Goal: Task Accomplishment & Management: Use online tool/utility

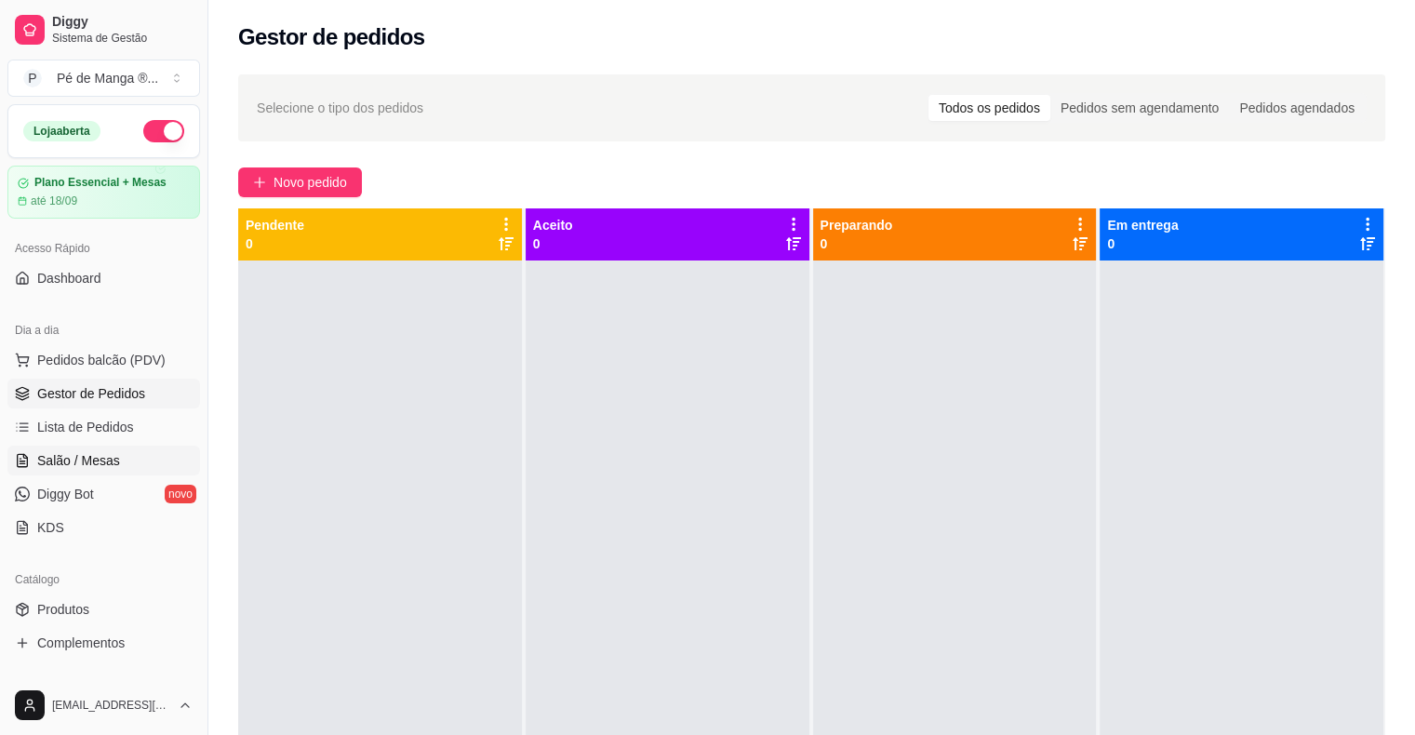
click at [127, 456] on link "Salão / Mesas" at bounding box center [103, 461] width 193 height 30
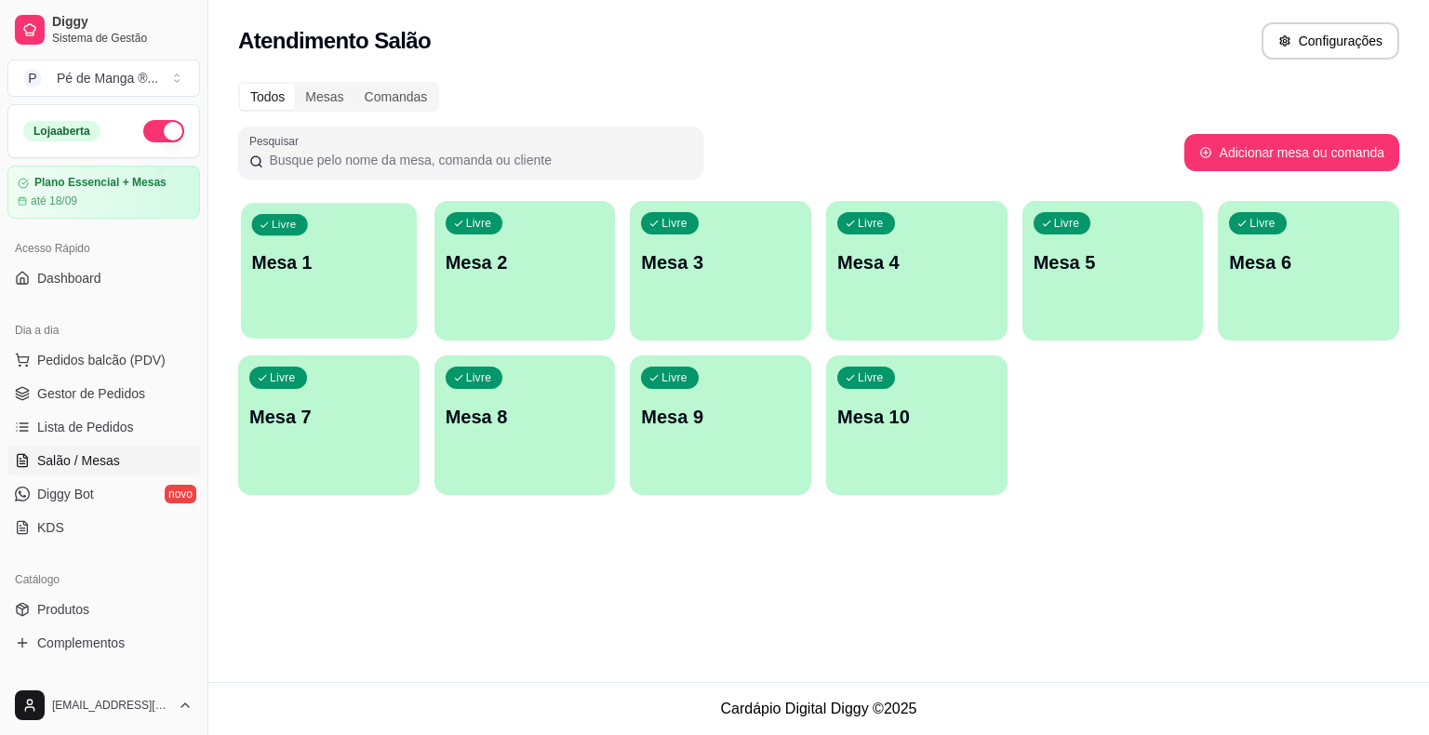
click at [352, 261] on p "Mesa 1" at bounding box center [329, 262] width 154 height 25
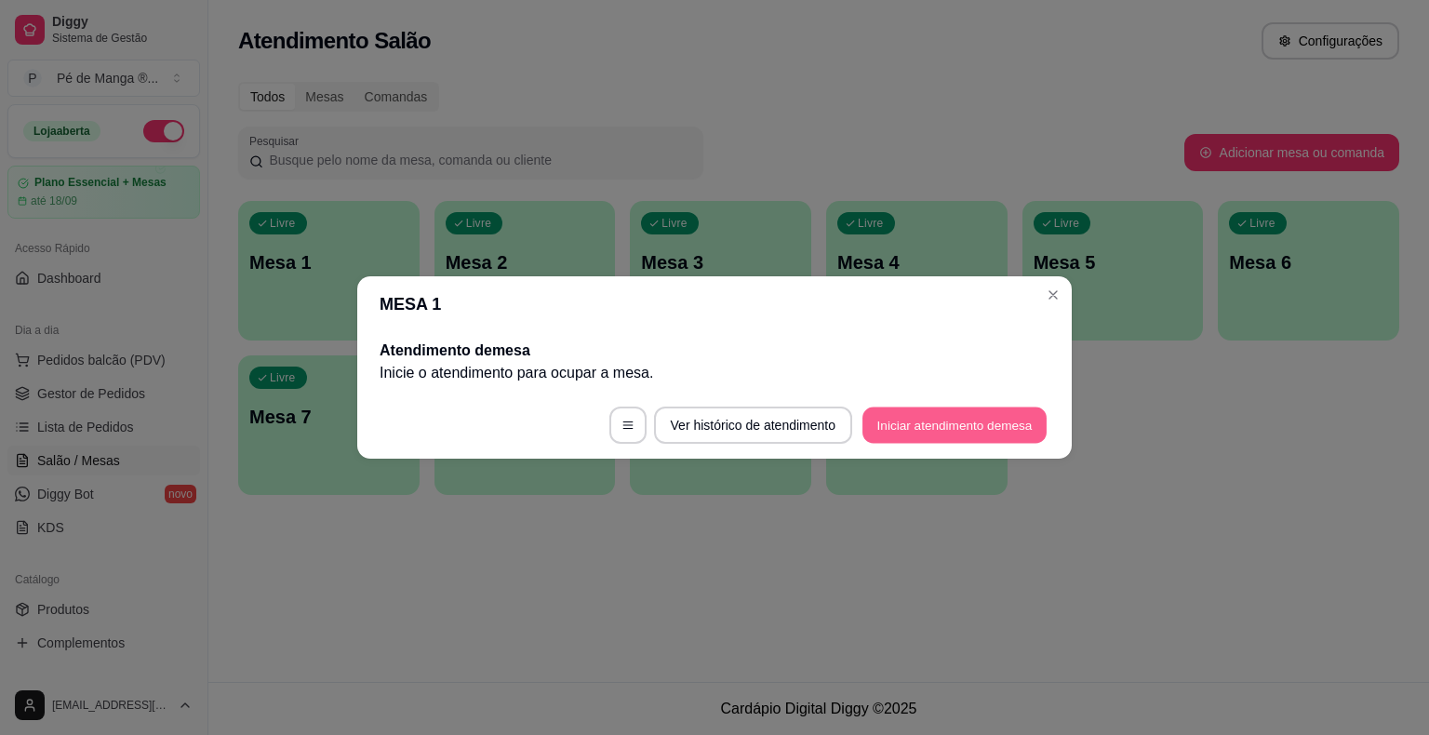
click at [885, 425] on button "Iniciar atendimento de mesa" at bounding box center [954, 425] width 184 height 36
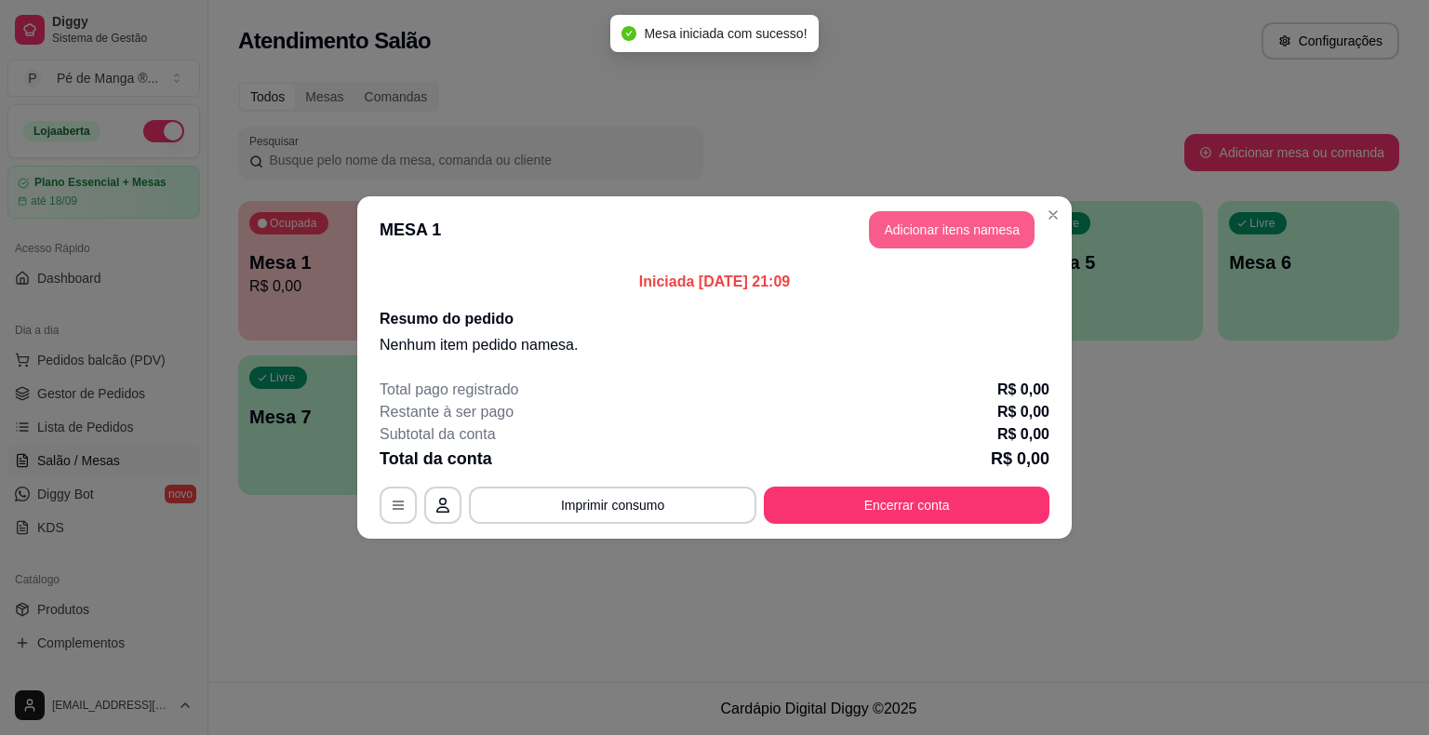
click at [990, 234] on button "Adicionar itens na mesa" at bounding box center [952, 229] width 166 height 37
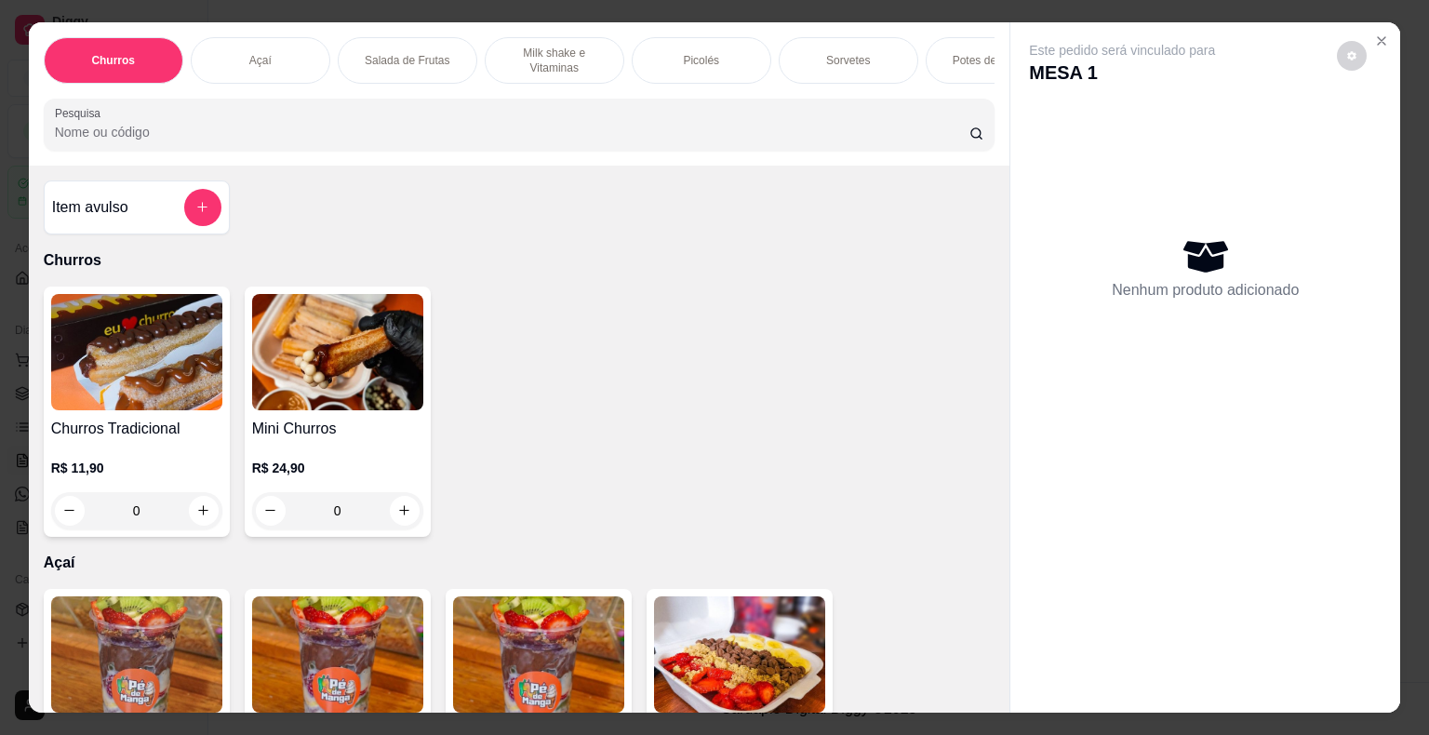
click at [592, 63] on p "Milk shake e Vitaminas" at bounding box center [555, 61] width 108 height 30
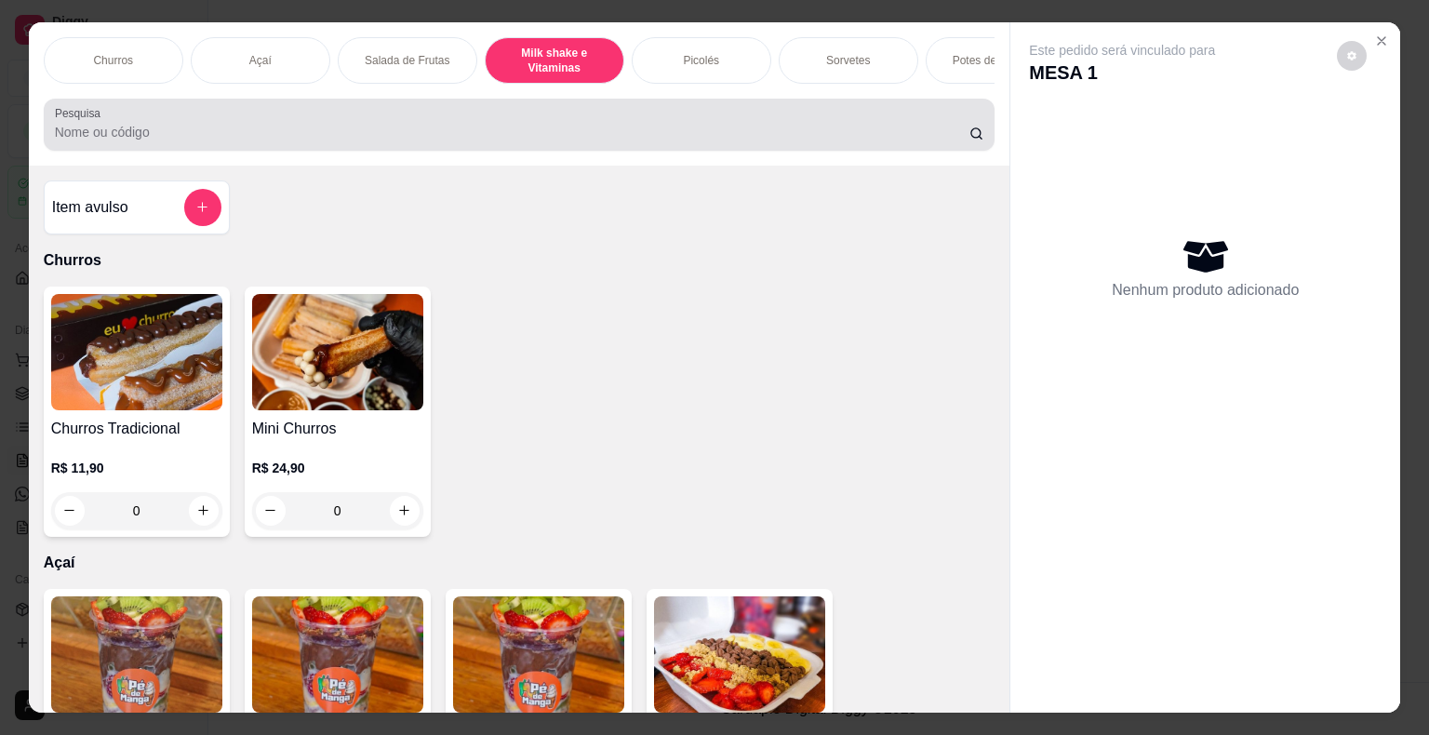
scroll to position [45, 0]
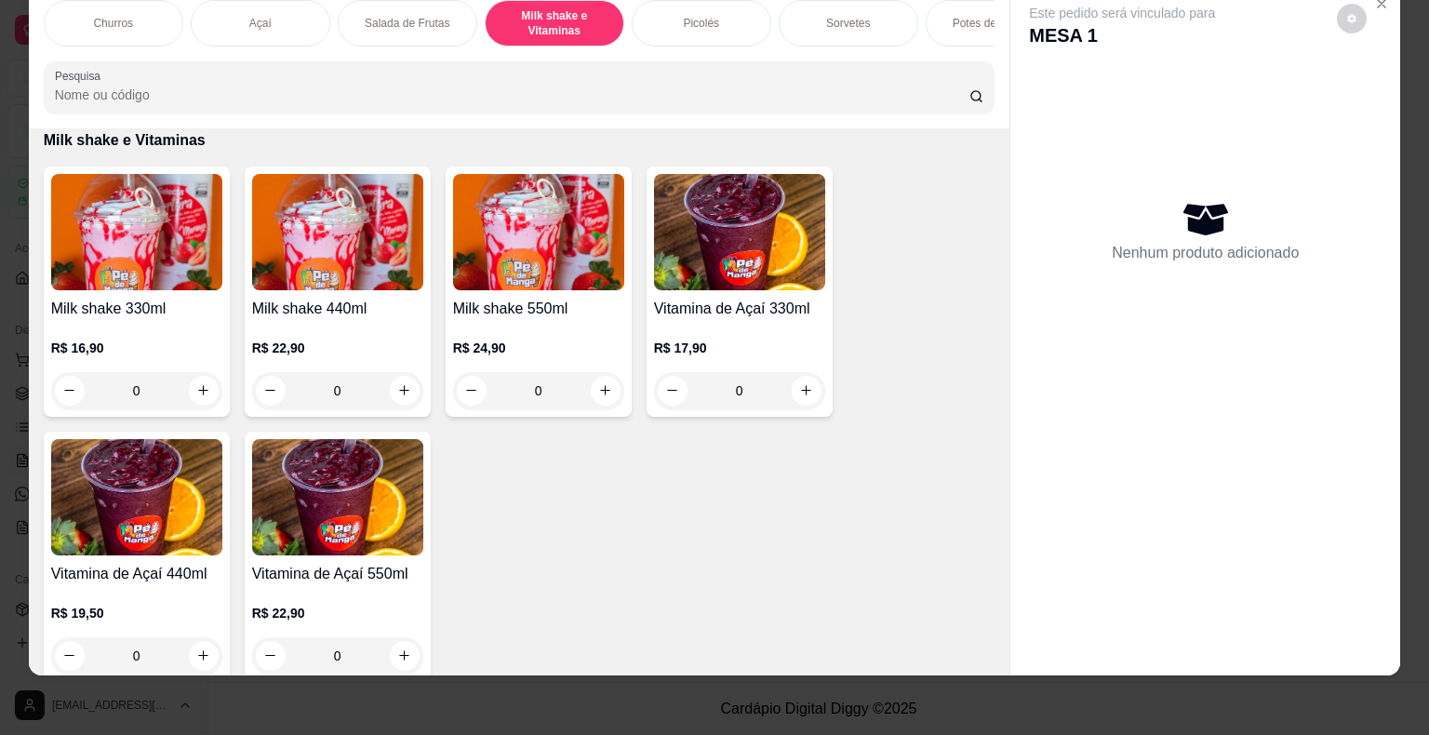
click at [567, 312] on h4 "Milk shake 550ml" at bounding box center [538, 309] width 171 height 22
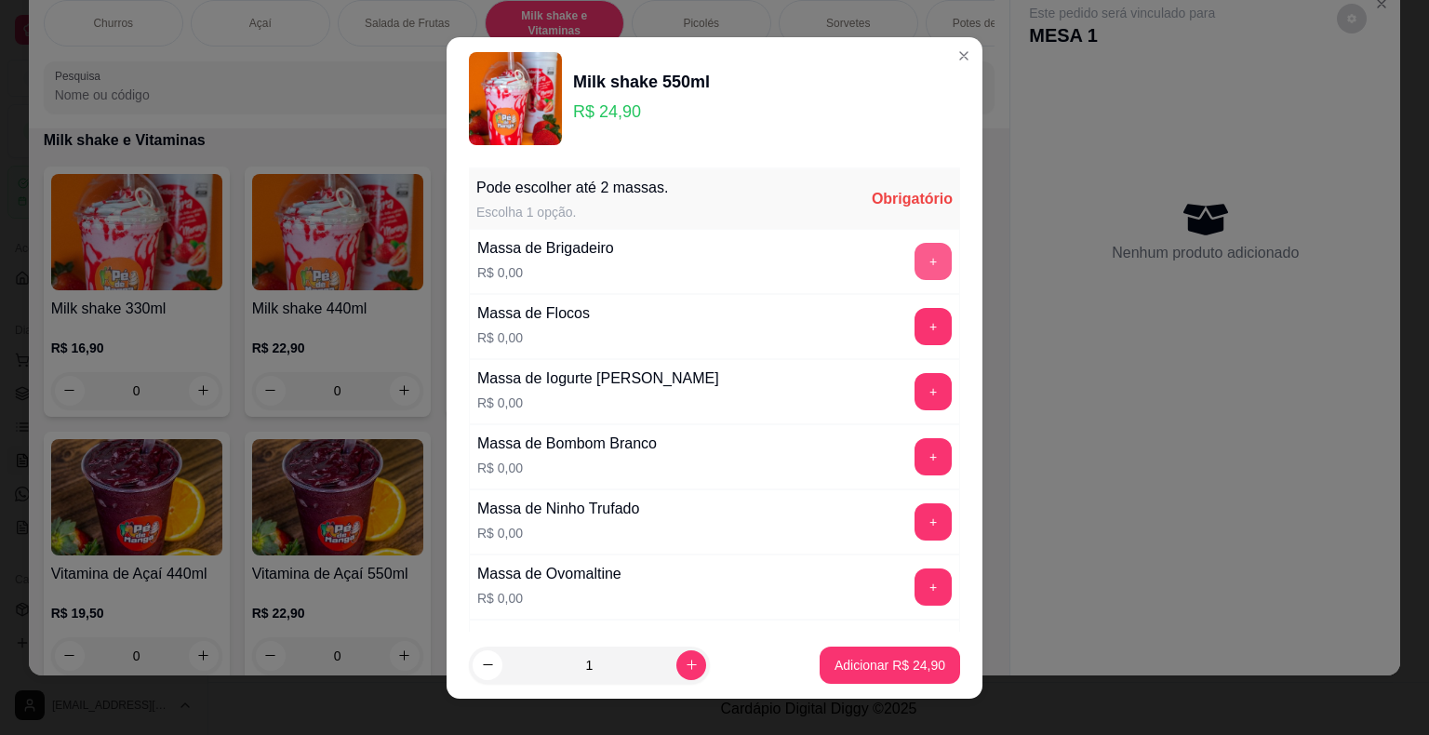
click at [915, 270] on button "+" at bounding box center [933, 261] width 37 height 37
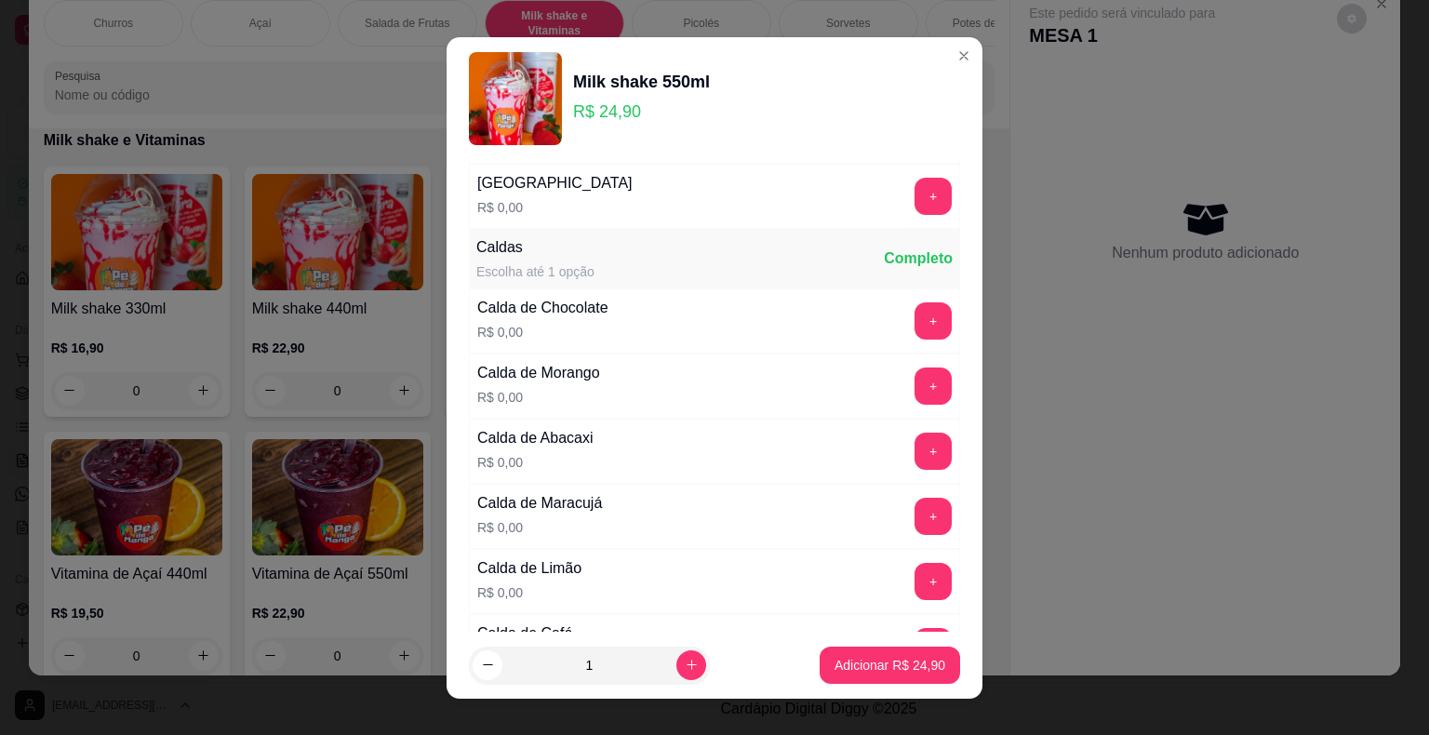
scroll to position [1209, 0]
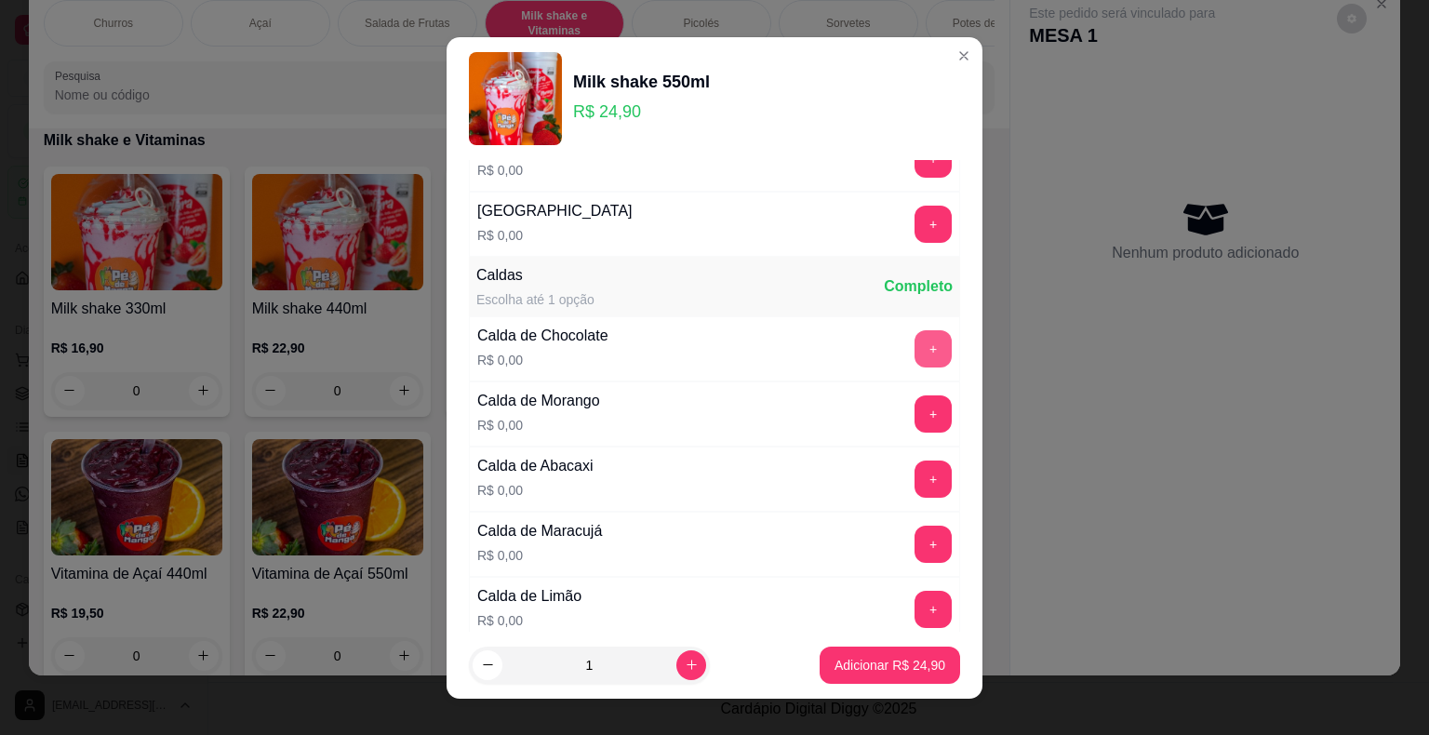
click at [903, 317] on div "Calda de Chocolate R$ 0,00 +" at bounding box center [714, 348] width 491 height 65
click at [915, 339] on button "+" at bounding box center [933, 348] width 36 height 36
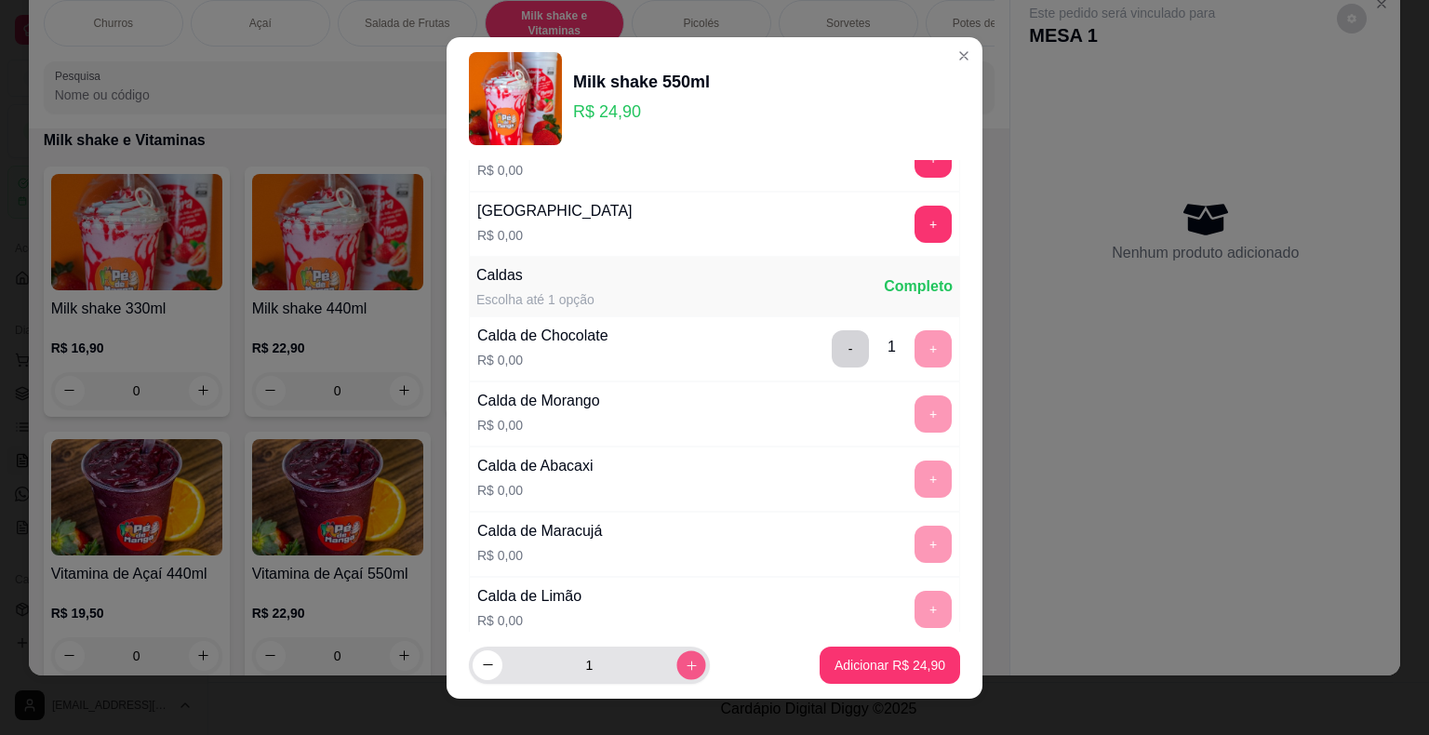
click at [685, 661] on icon "increase-product-quantity" at bounding box center [692, 665] width 14 height 14
type input "2"
click at [863, 661] on p "Adicionar R$ 49,80" at bounding box center [890, 665] width 111 height 19
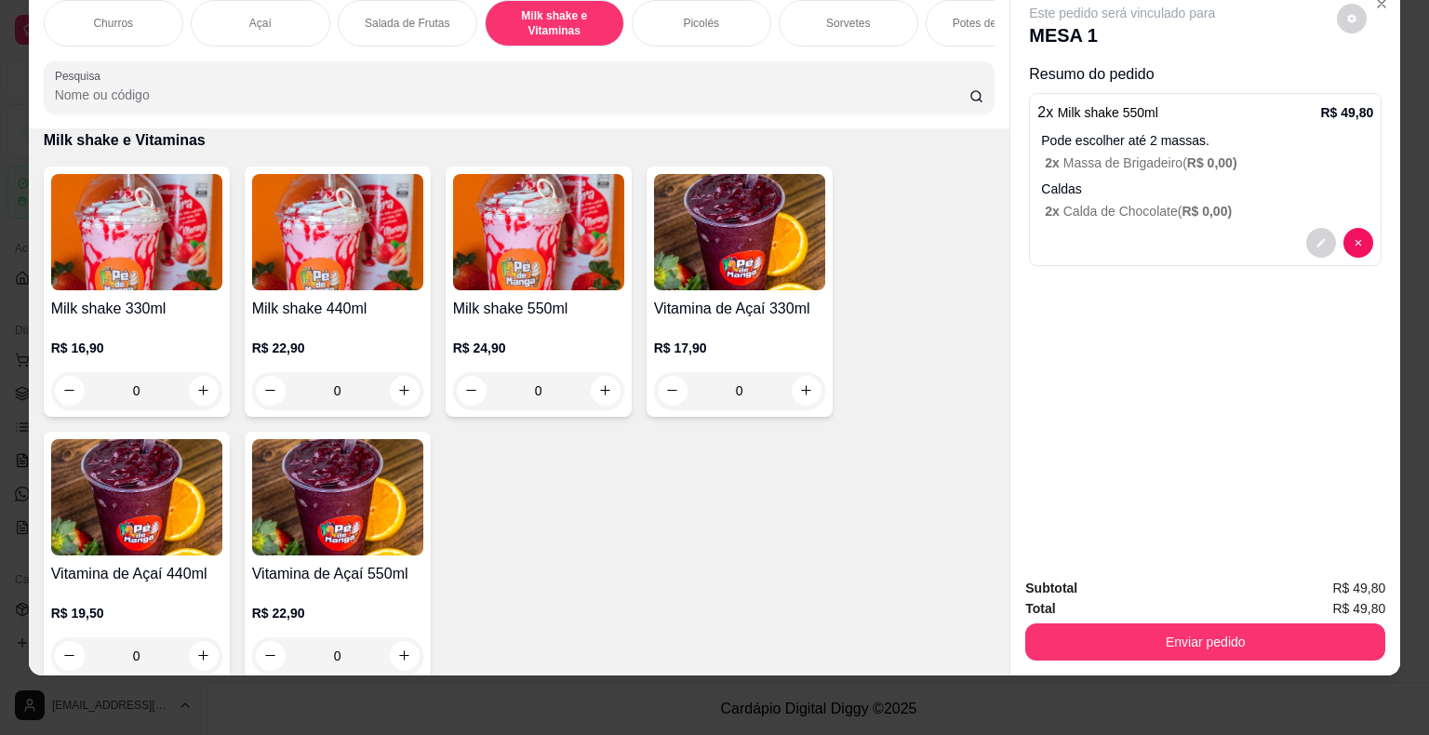
click at [577, 311] on h4 "Milk shake 550ml" at bounding box center [538, 309] width 171 height 22
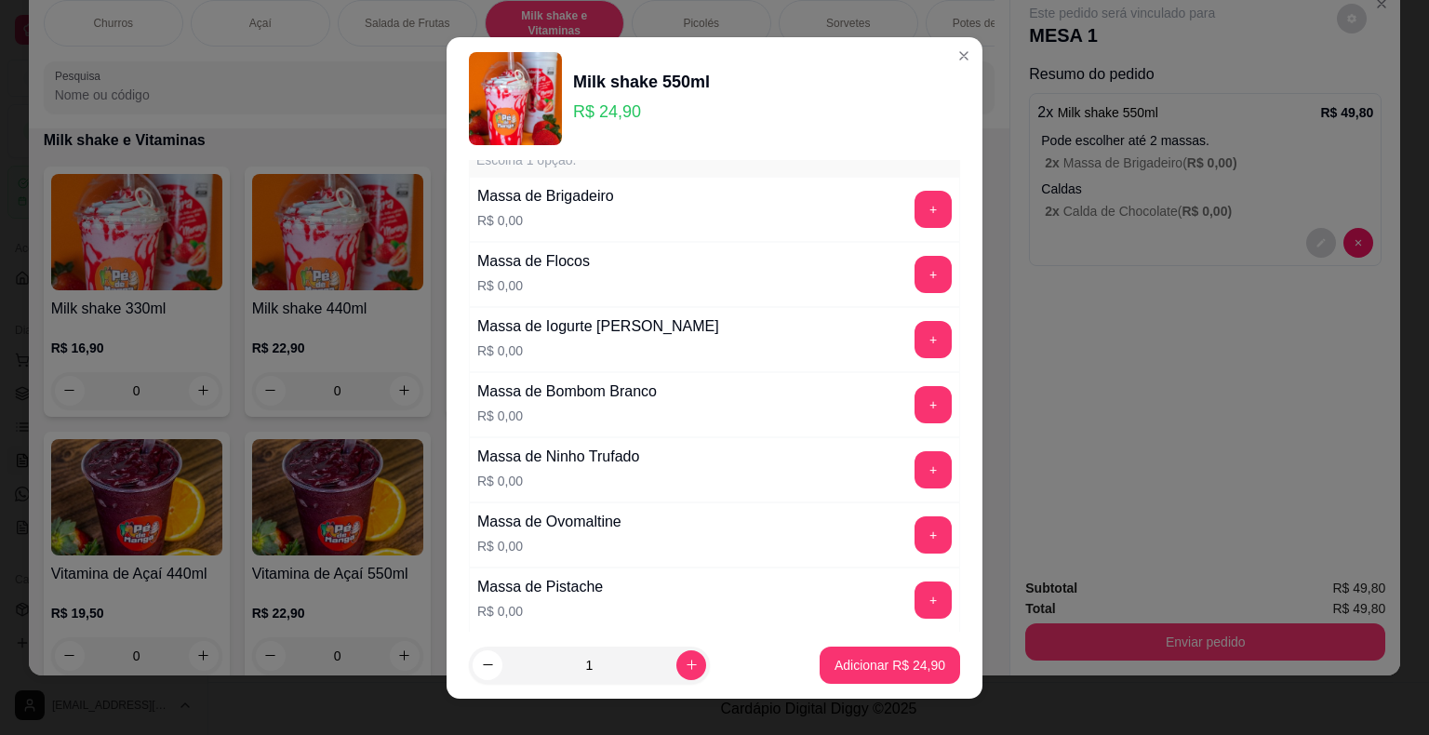
scroll to position [93, 0]
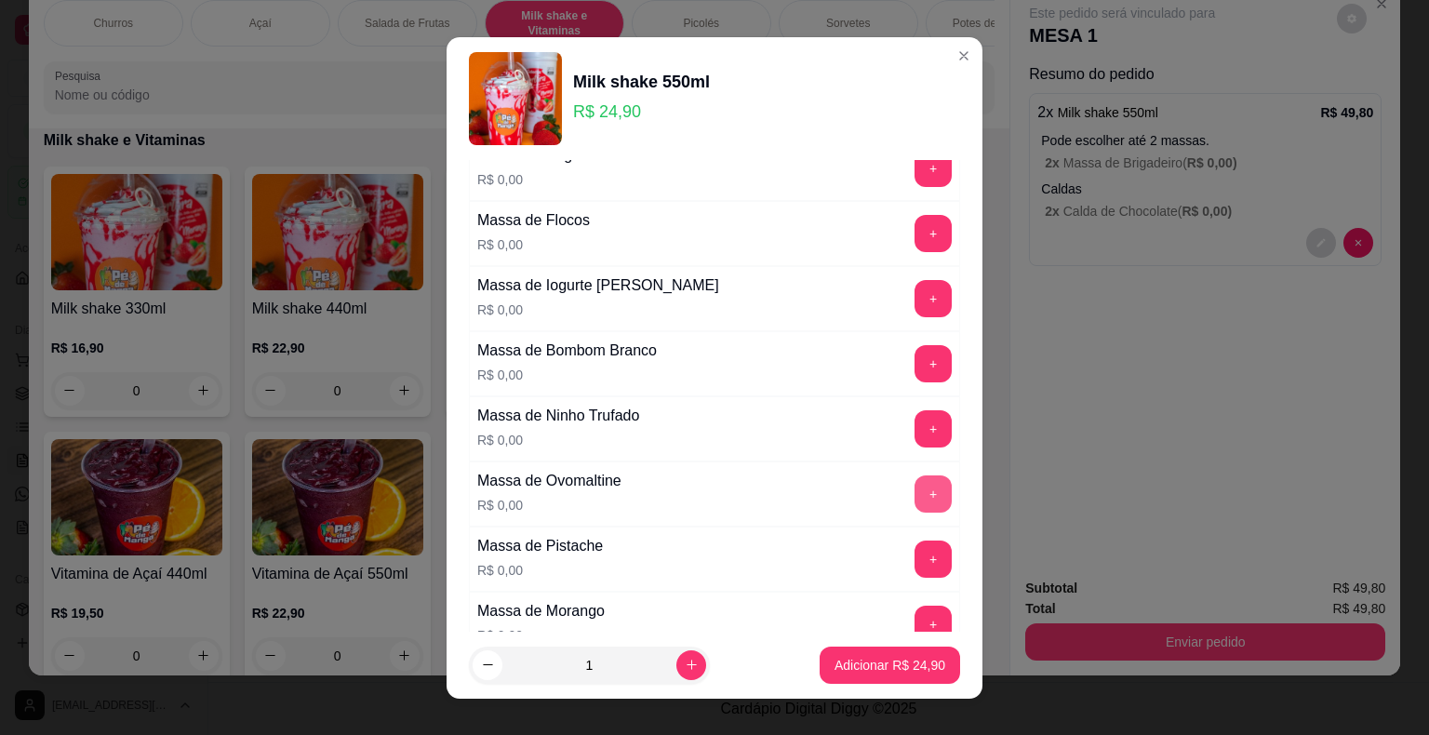
click at [915, 486] on button "+" at bounding box center [933, 493] width 37 height 37
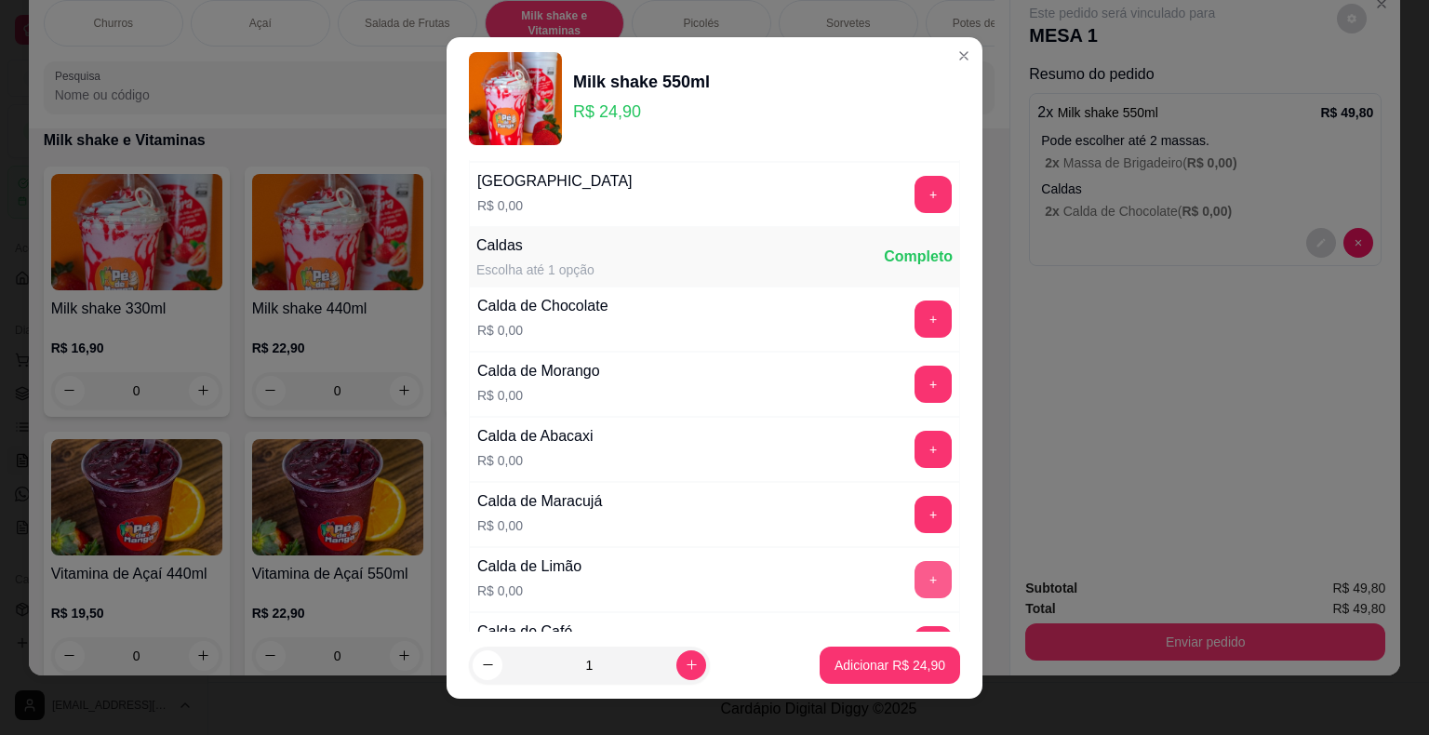
scroll to position [1209, 0]
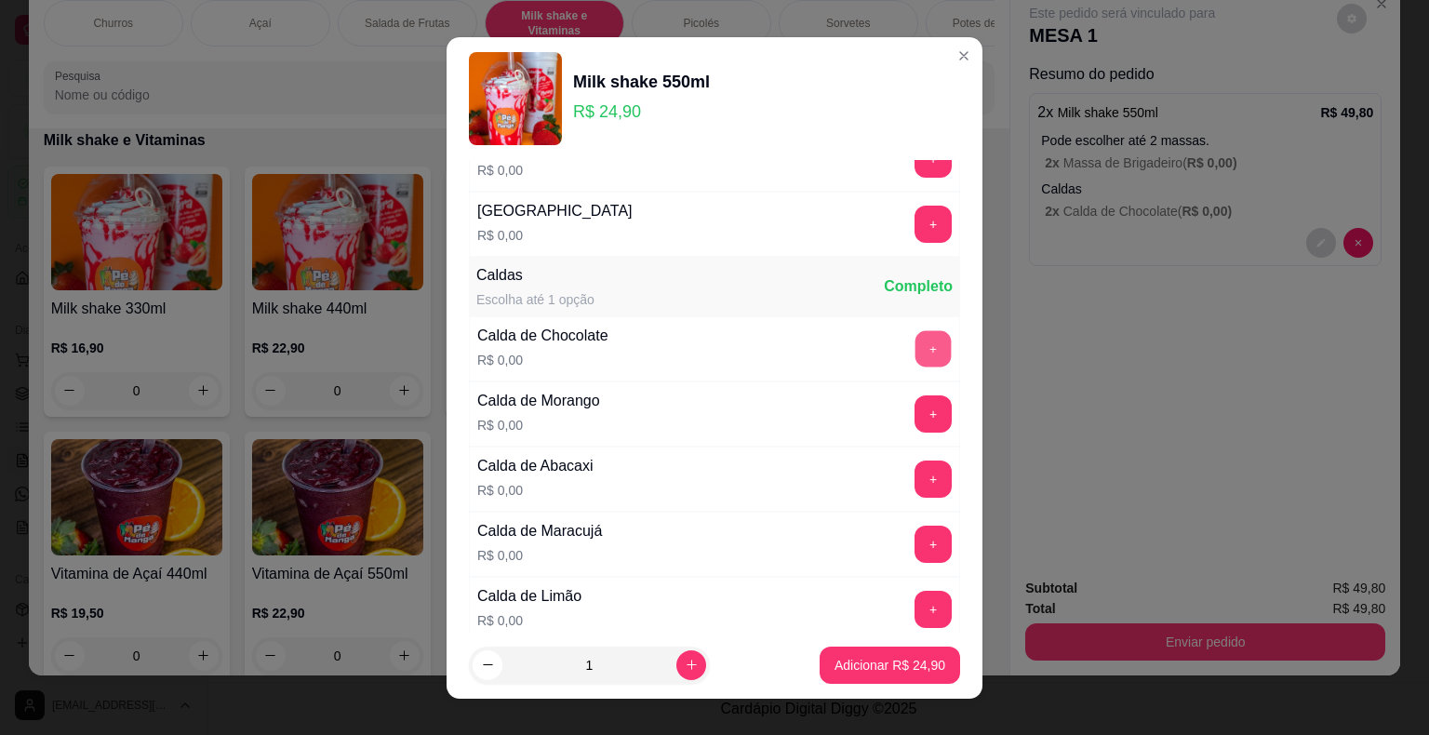
click at [915, 337] on button "+" at bounding box center [933, 348] width 36 height 36
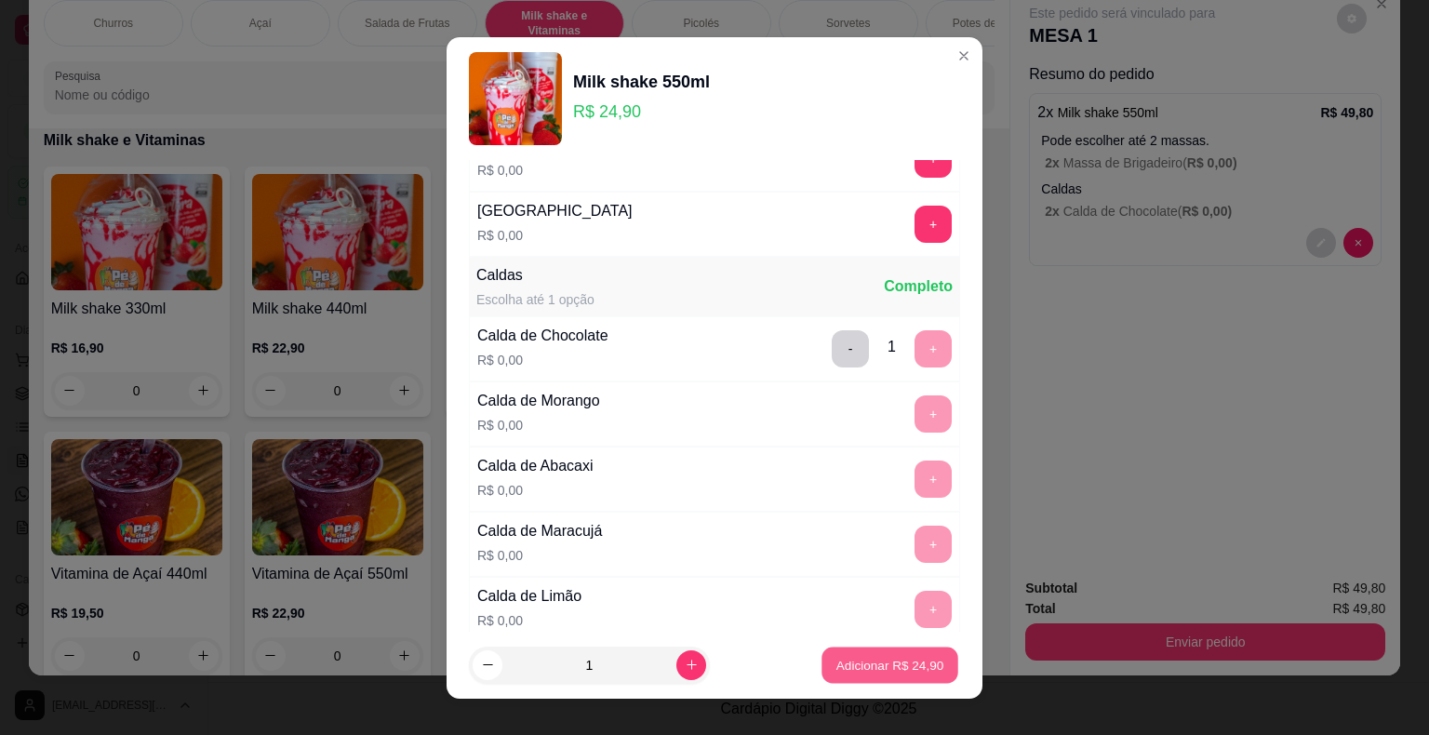
click at [901, 664] on p "Adicionar R$ 24,90" at bounding box center [890, 665] width 108 height 18
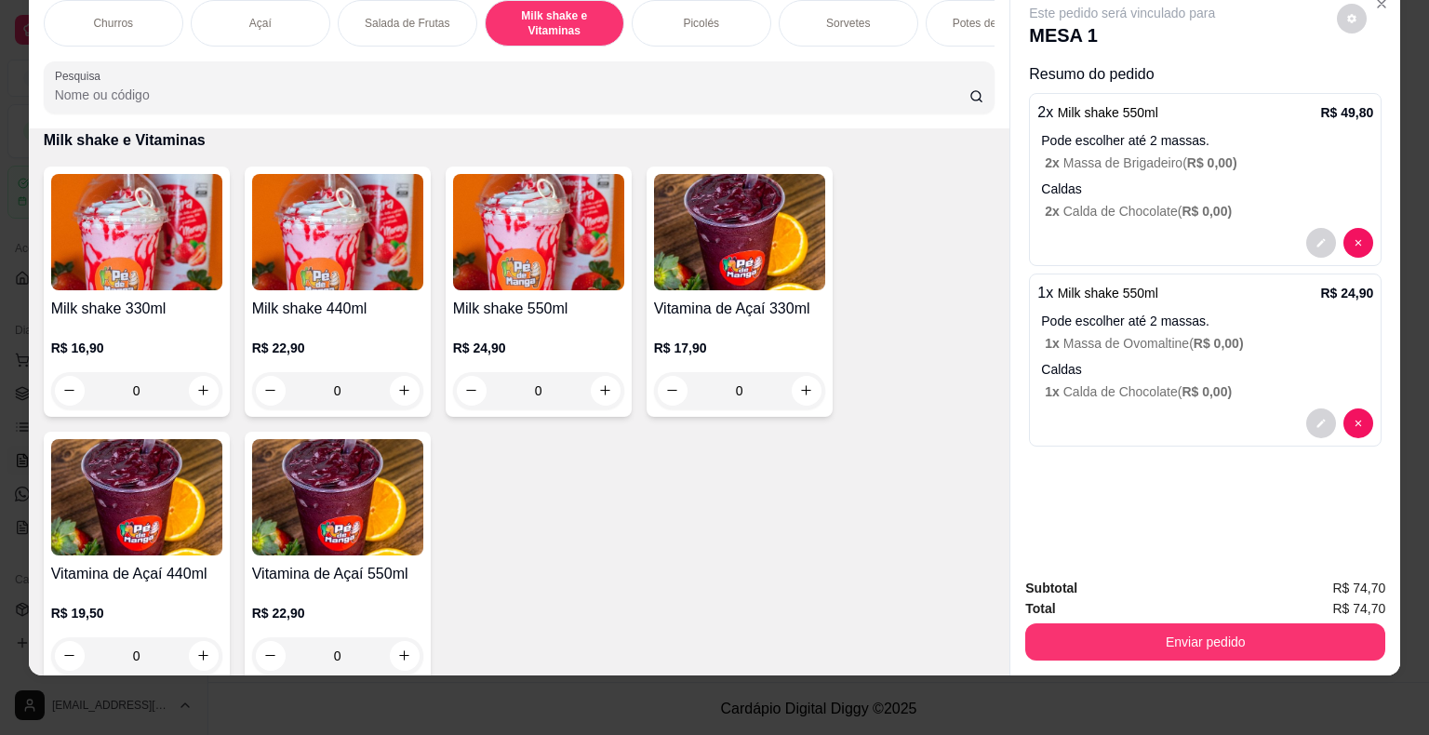
click at [1224, 640] on button "Enviar pedido" at bounding box center [1205, 641] width 360 height 37
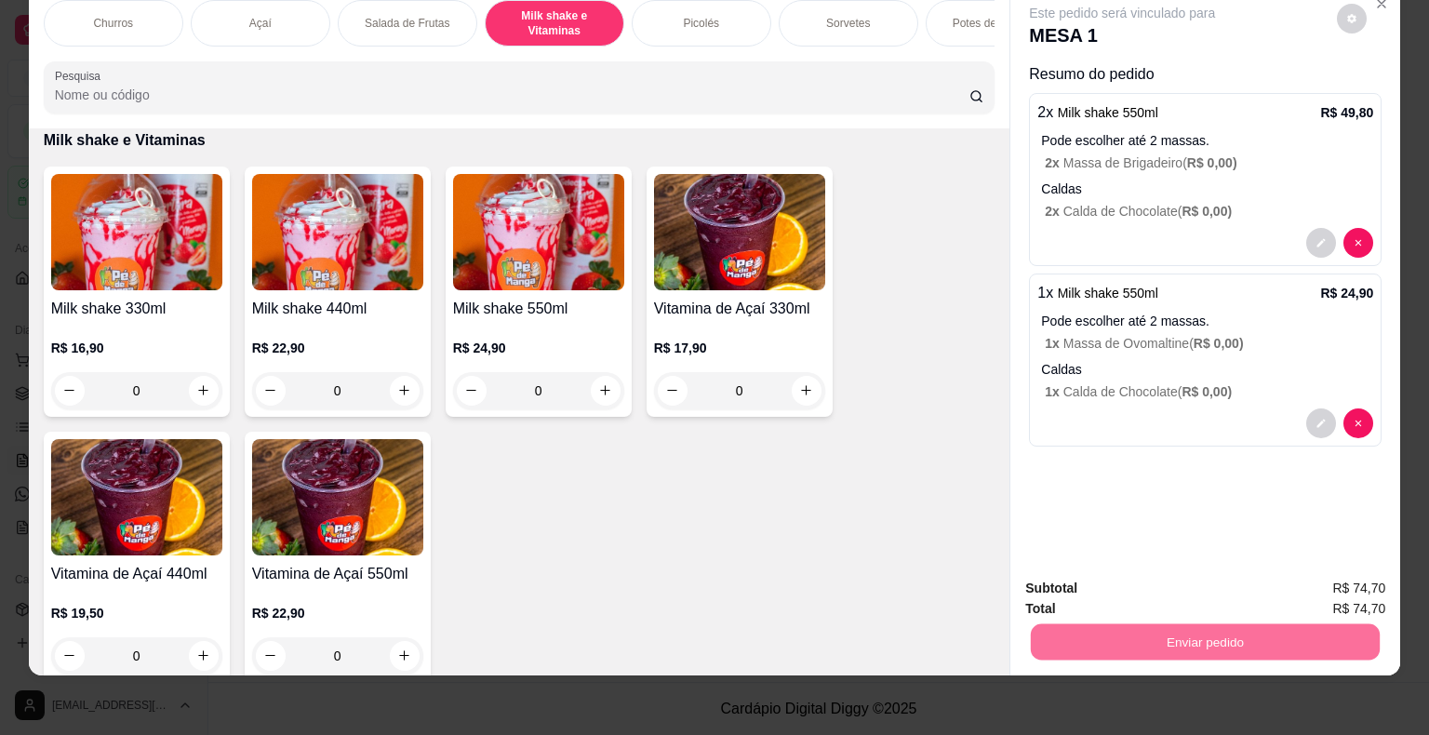
click at [1191, 580] on button "Não registrar e enviar pedido" at bounding box center [1144, 582] width 194 height 35
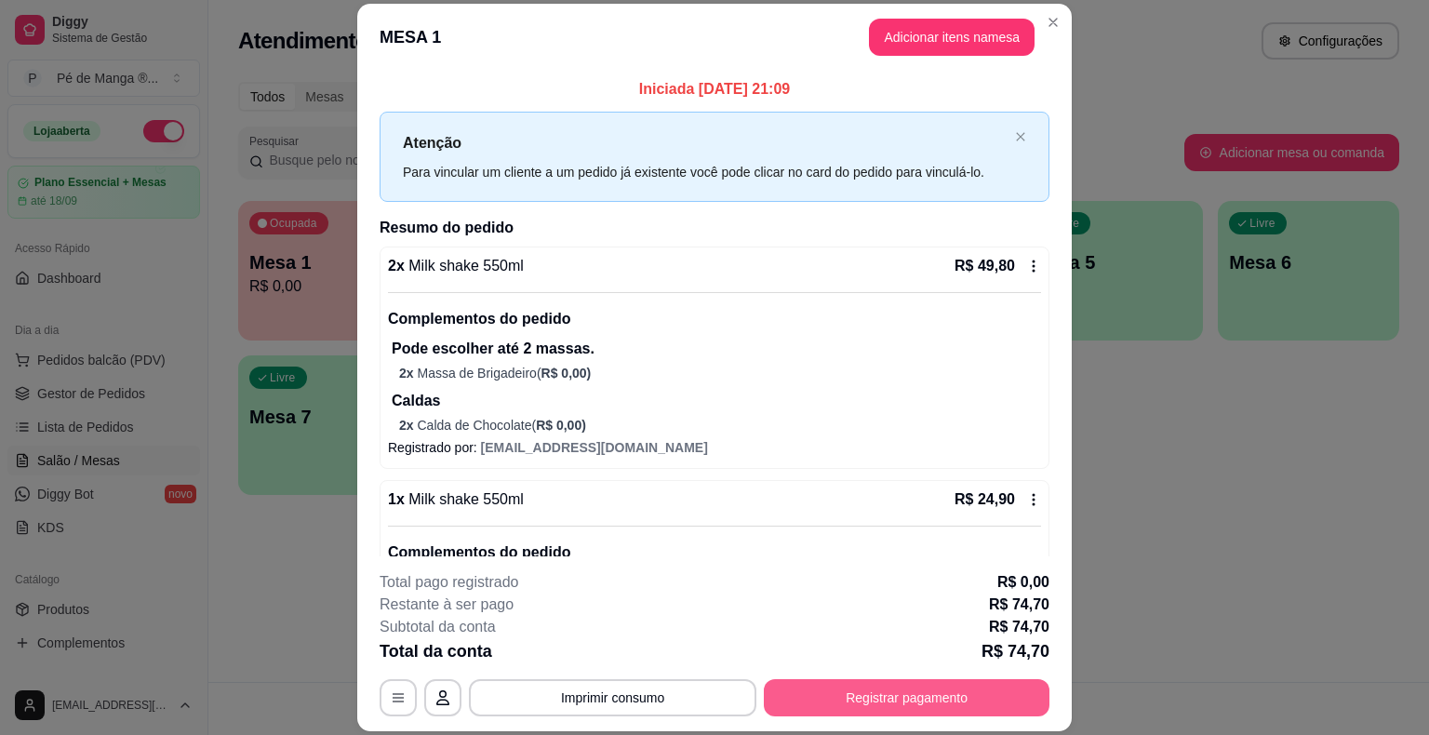
click at [910, 705] on button "Registrar pagamento" at bounding box center [907, 697] width 286 height 37
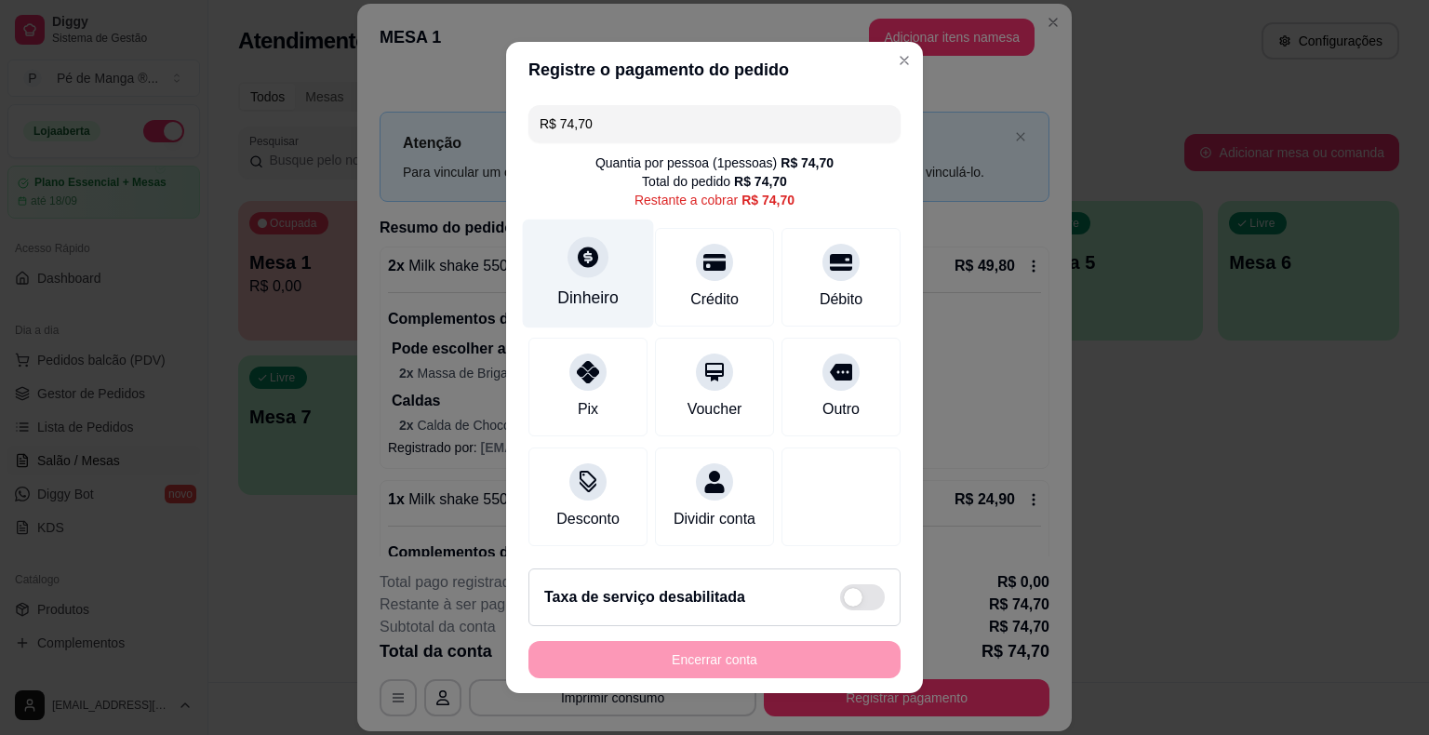
click at [606, 291] on div "Dinheiro" at bounding box center [587, 298] width 61 height 24
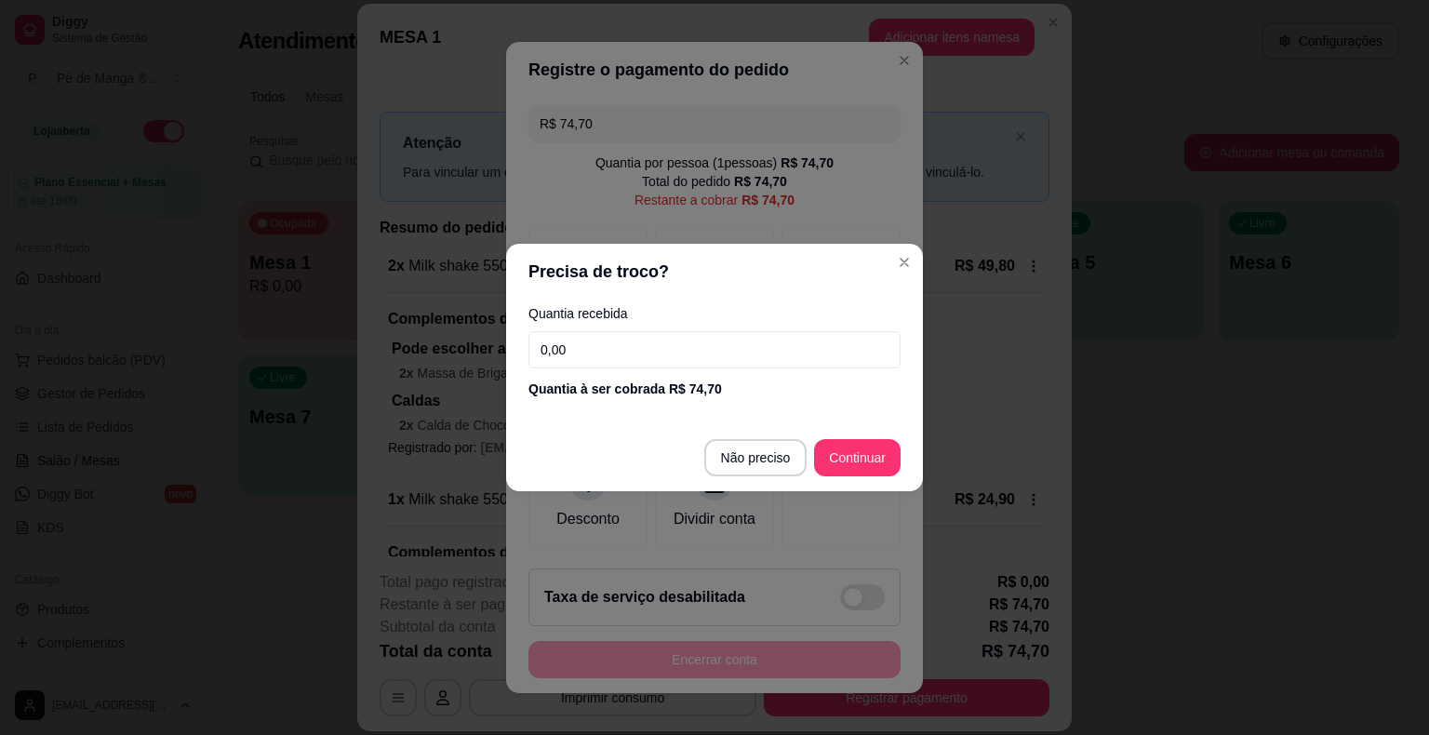
click at [644, 350] on input "0,00" at bounding box center [714, 349] width 372 height 37
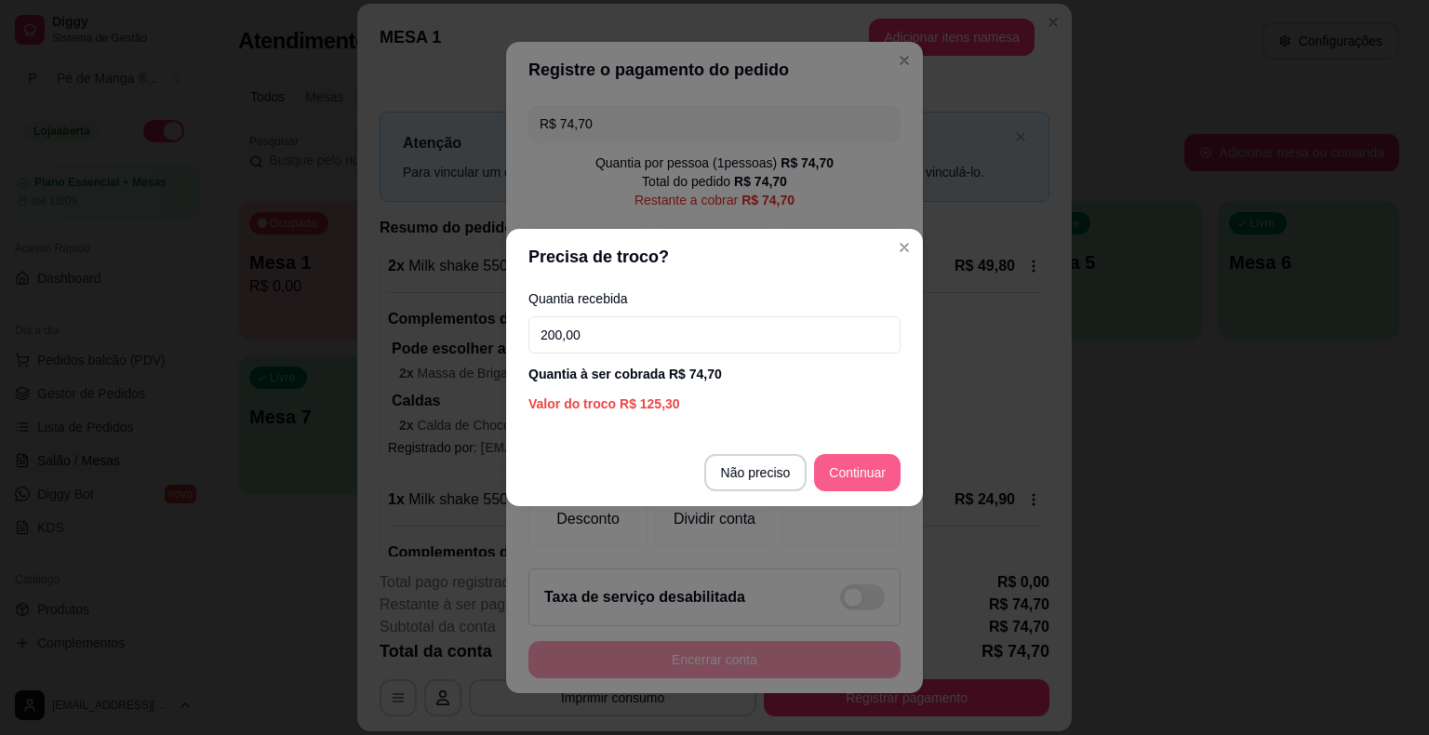
type input "200,00"
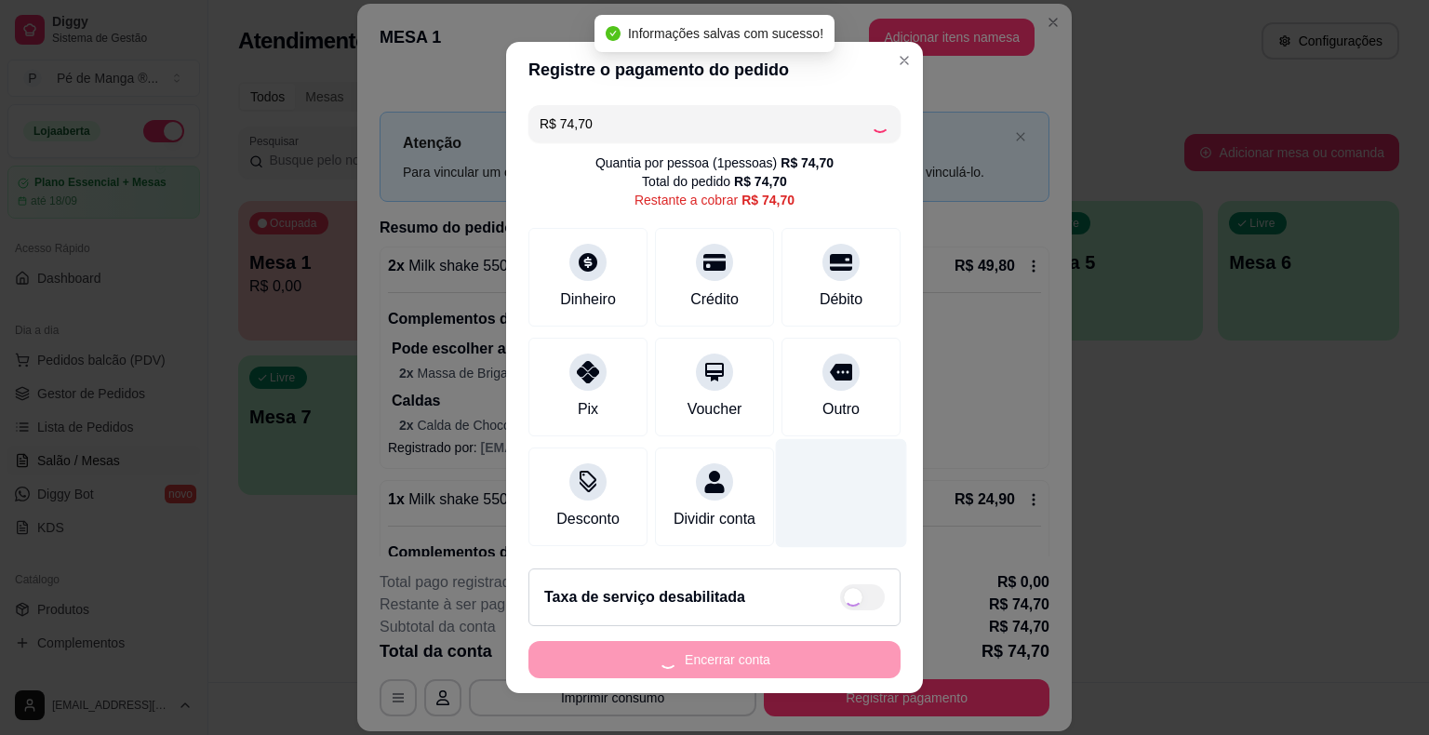
type input "R$ 0,00"
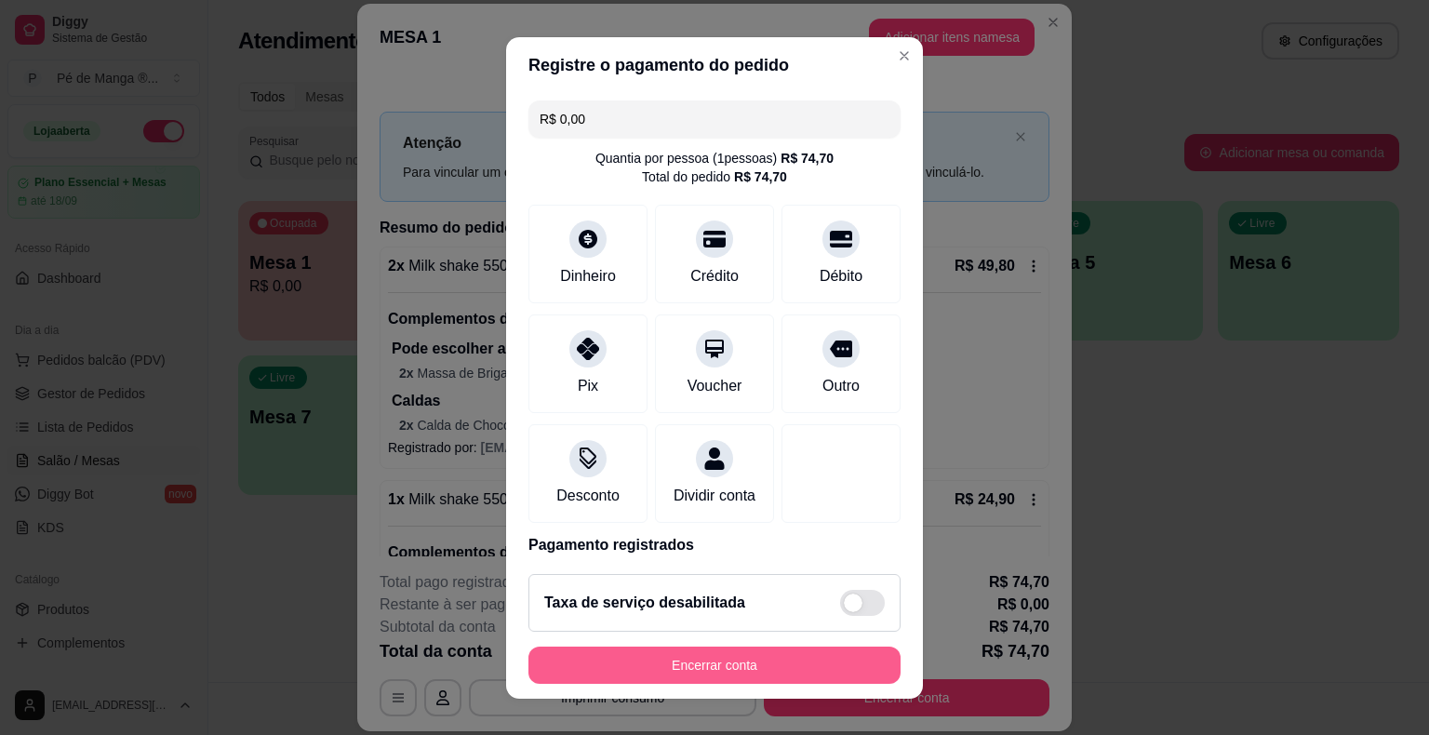
click at [675, 662] on button "Encerrar conta" at bounding box center [714, 665] width 372 height 37
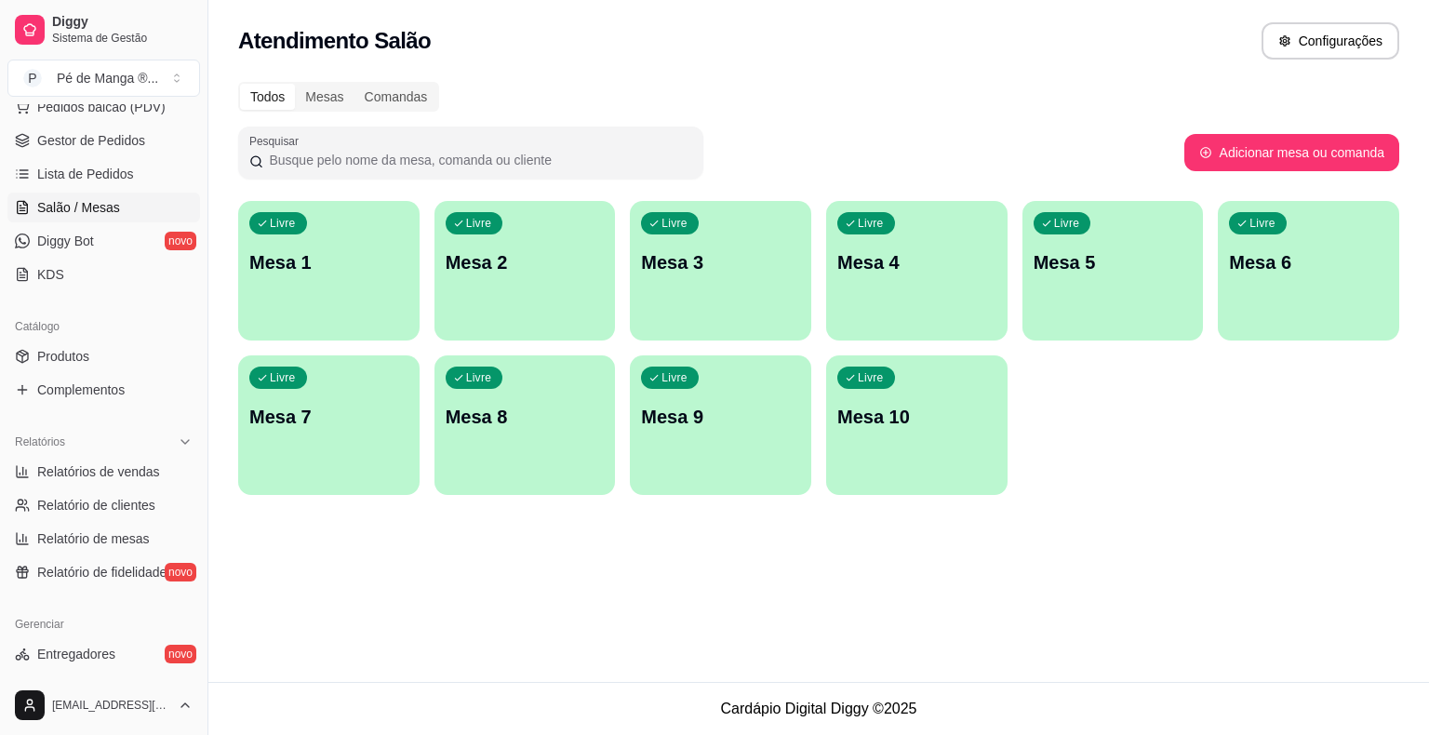
scroll to position [138, 0]
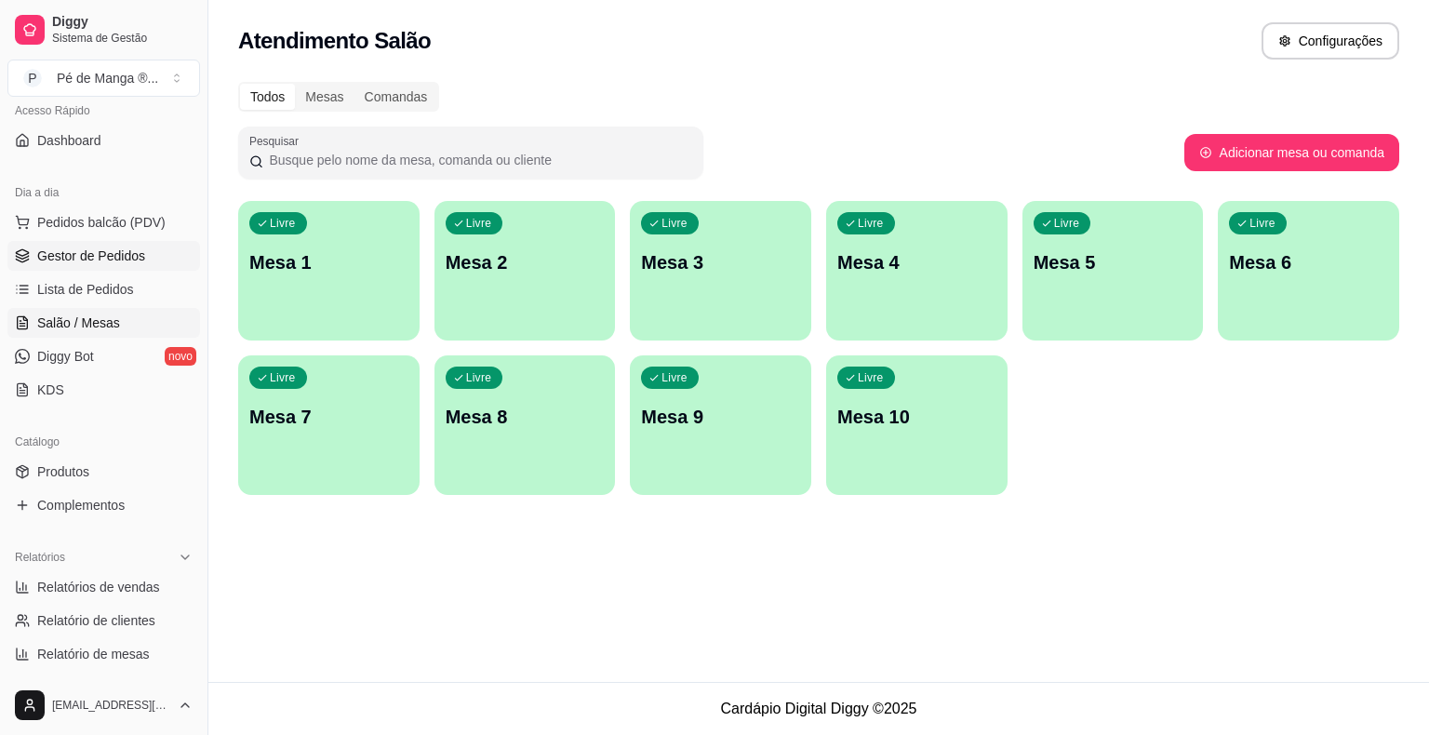
click at [133, 253] on span "Gestor de Pedidos" at bounding box center [91, 256] width 108 height 19
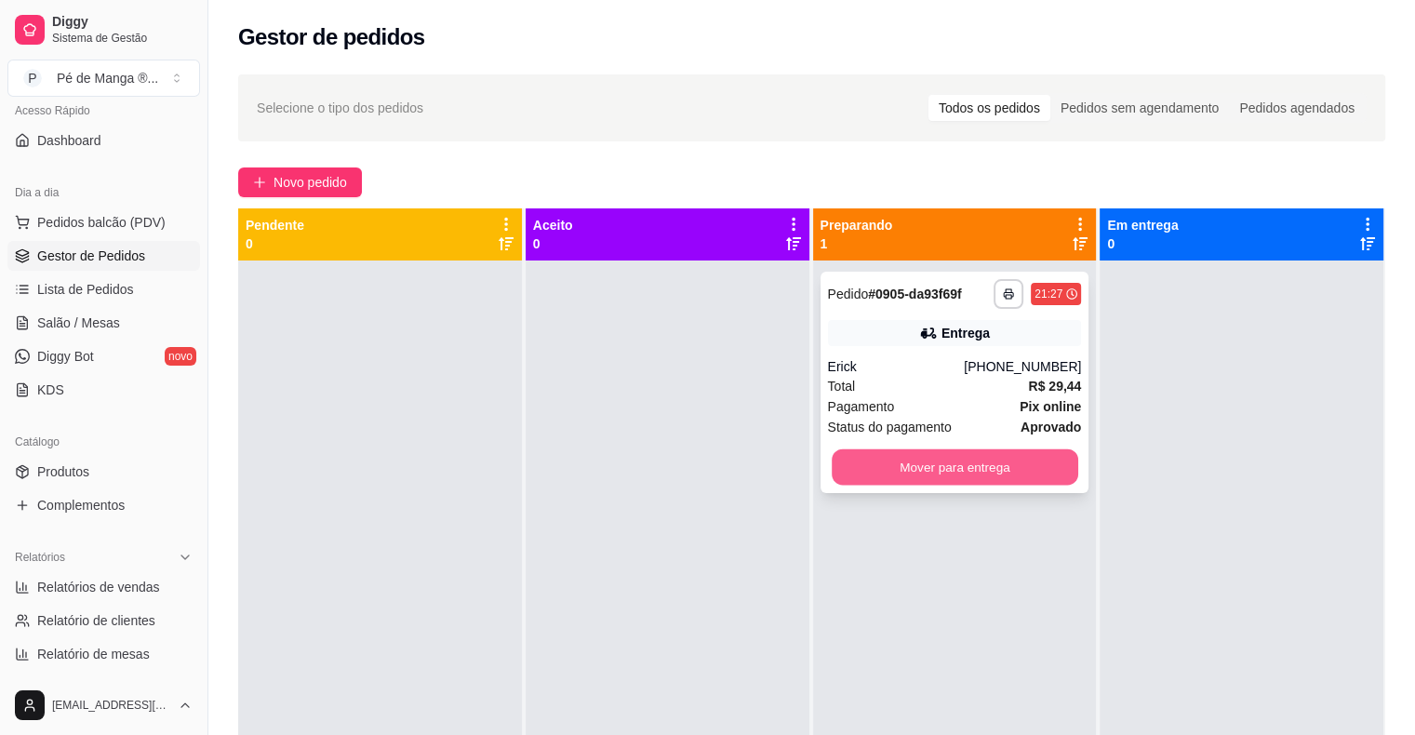
click at [968, 471] on button "Mover para entrega" at bounding box center [955, 467] width 247 height 36
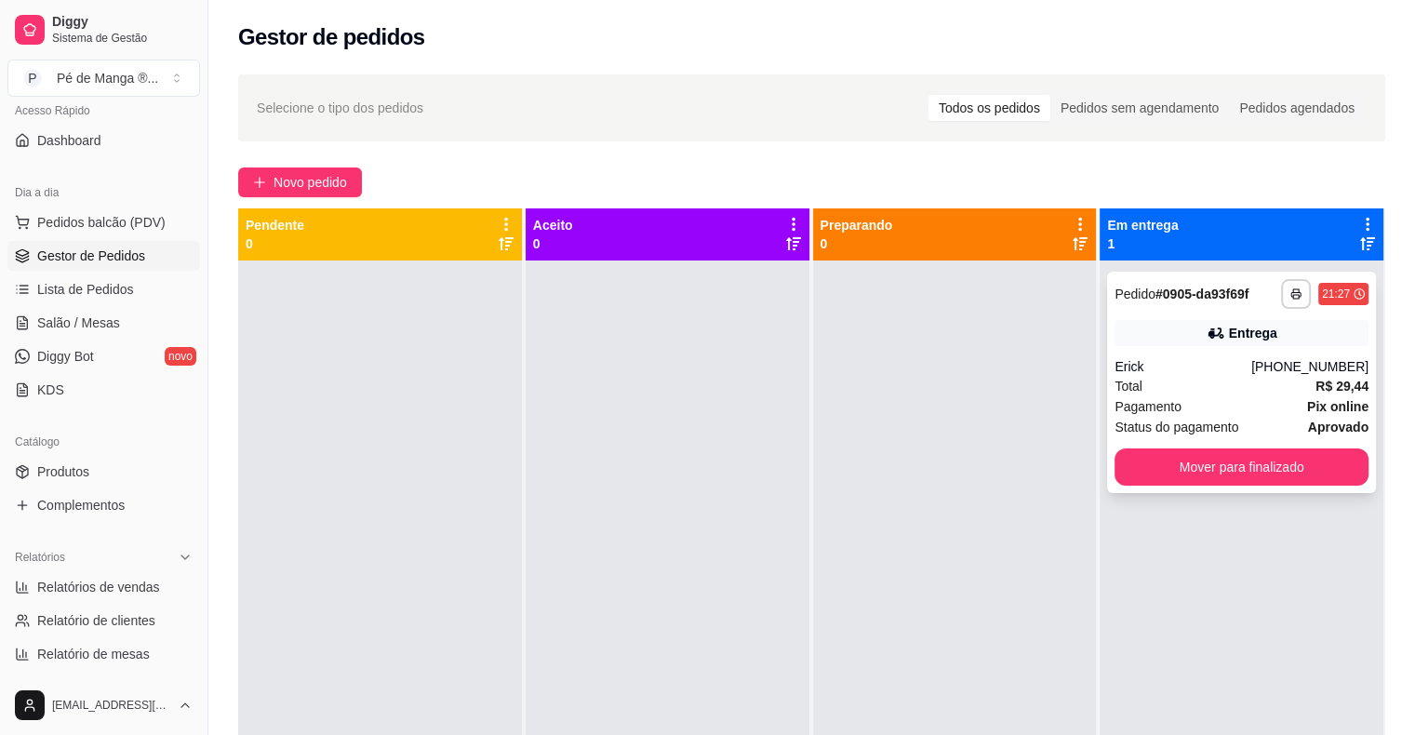
click at [1219, 374] on div "Erick" at bounding box center [1183, 366] width 137 height 19
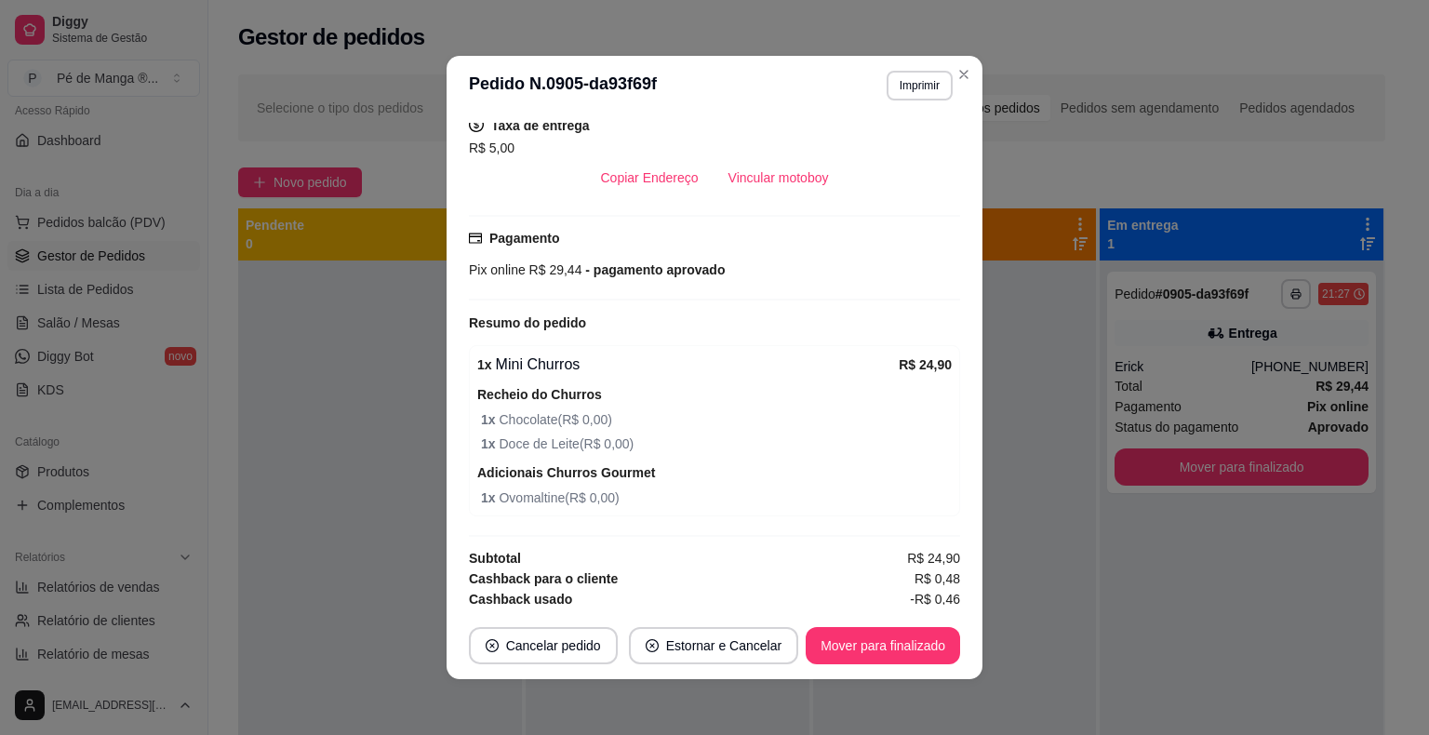
scroll to position [4, 0]
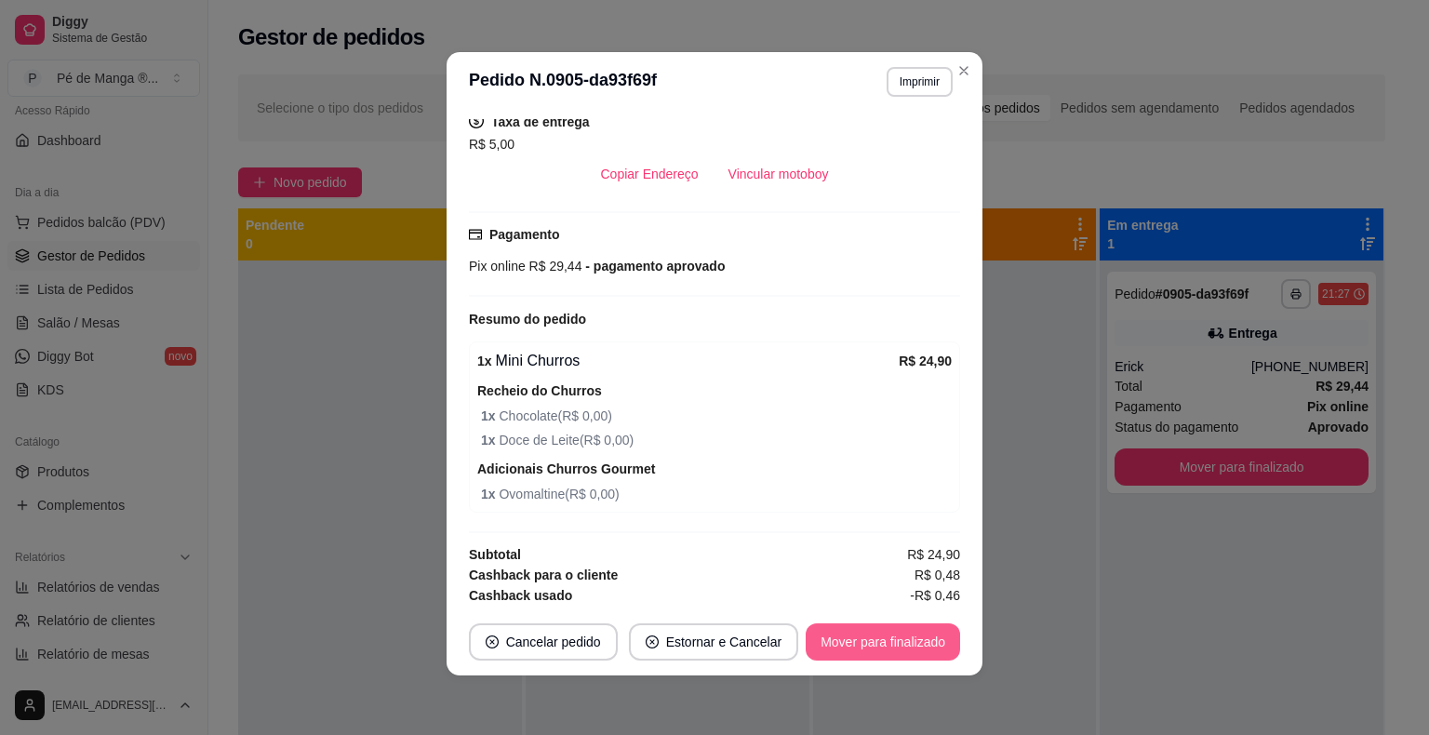
click at [863, 642] on button "Mover para finalizado" at bounding box center [883, 641] width 154 height 37
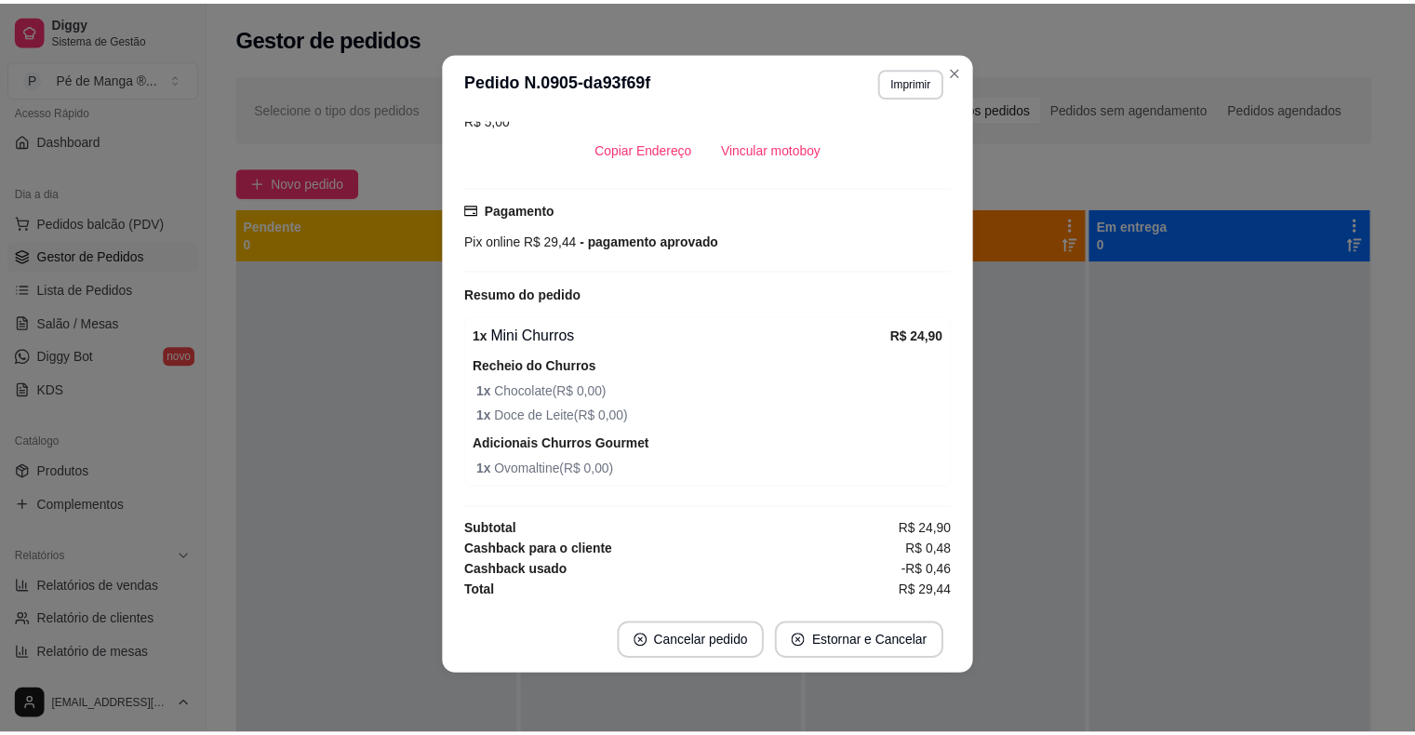
scroll to position [368, 0]
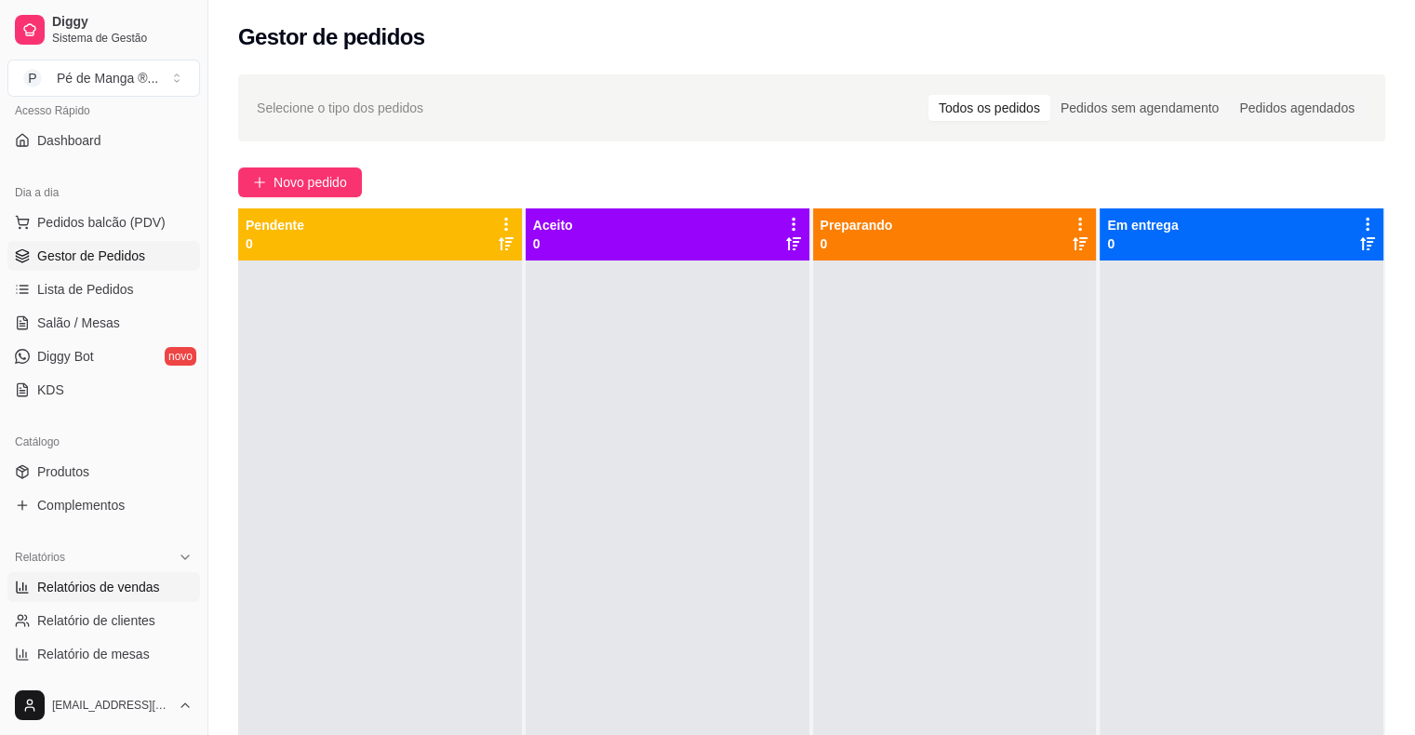
click at [127, 591] on span "Relatórios de vendas" at bounding box center [98, 587] width 123 height 19
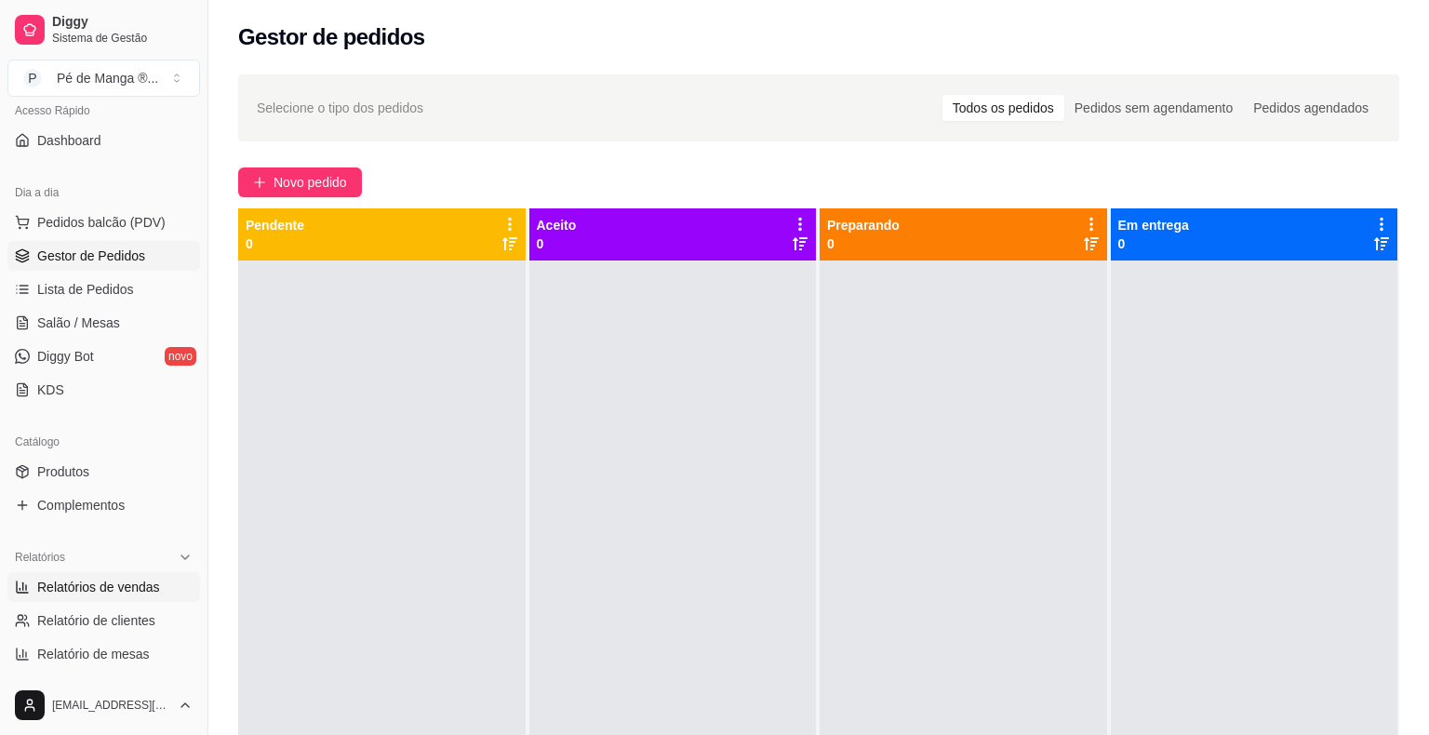
select select "ALL"
select select "0"
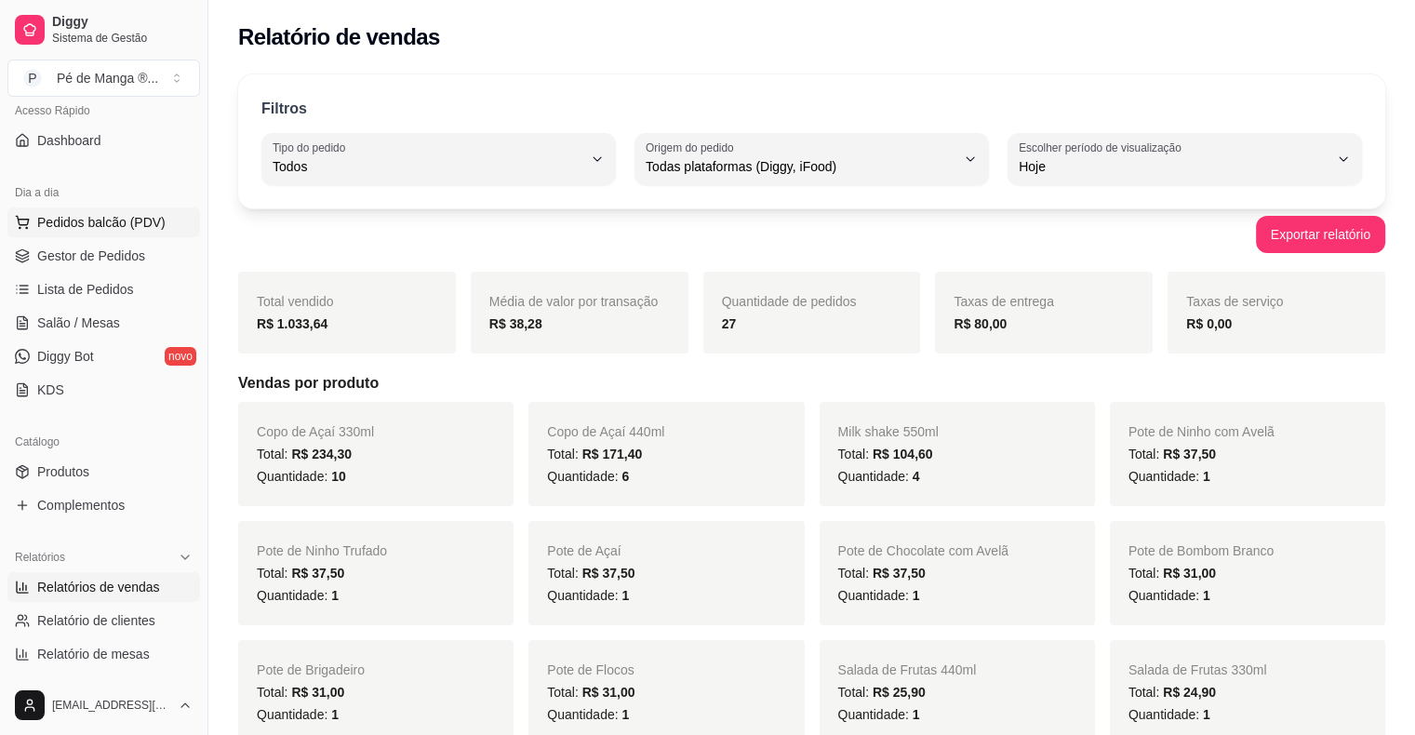
click at [60, 222] on span "Pedidos balcão (PDV)" at bounding box center [101, 222] width 128 height 19
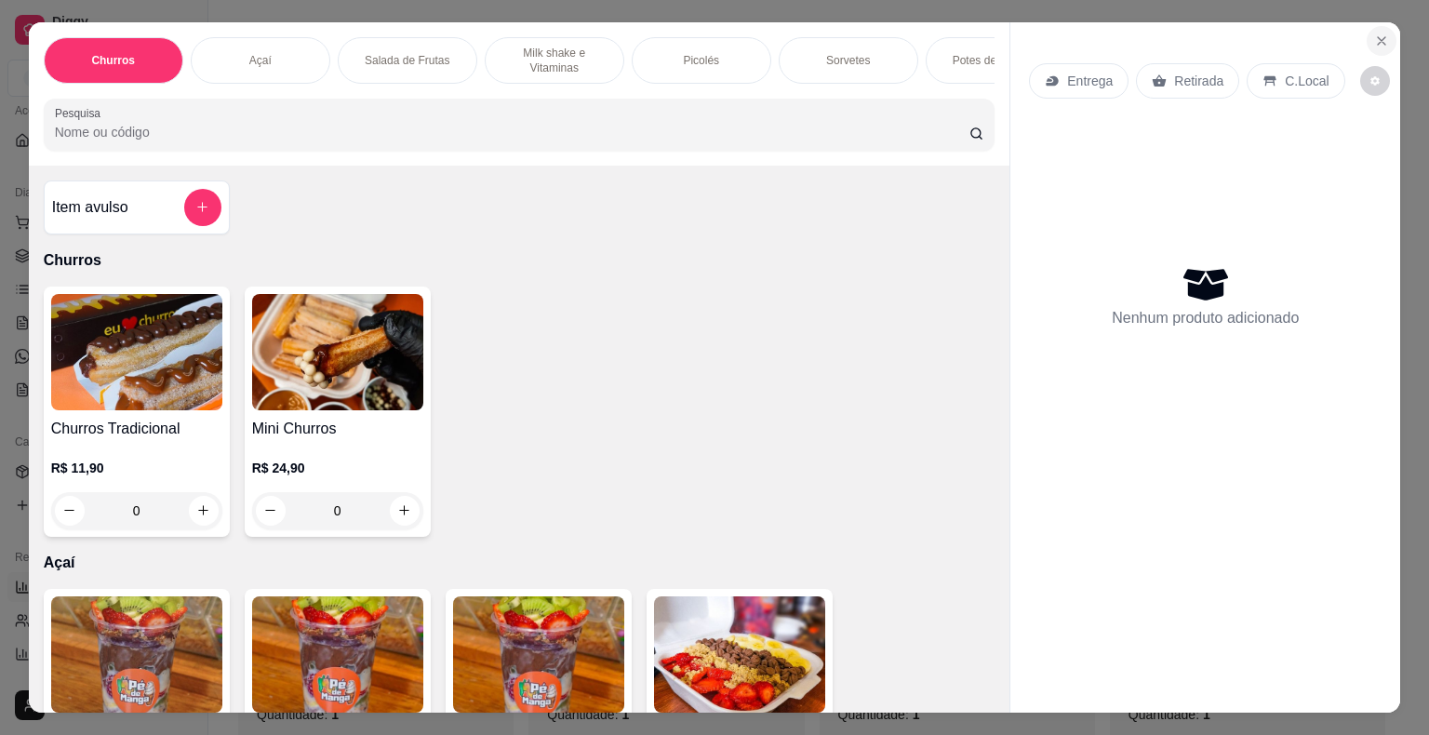
click at [1375, 34] on icon "Close" at bounding box center [1381, 40] width 15 height 15
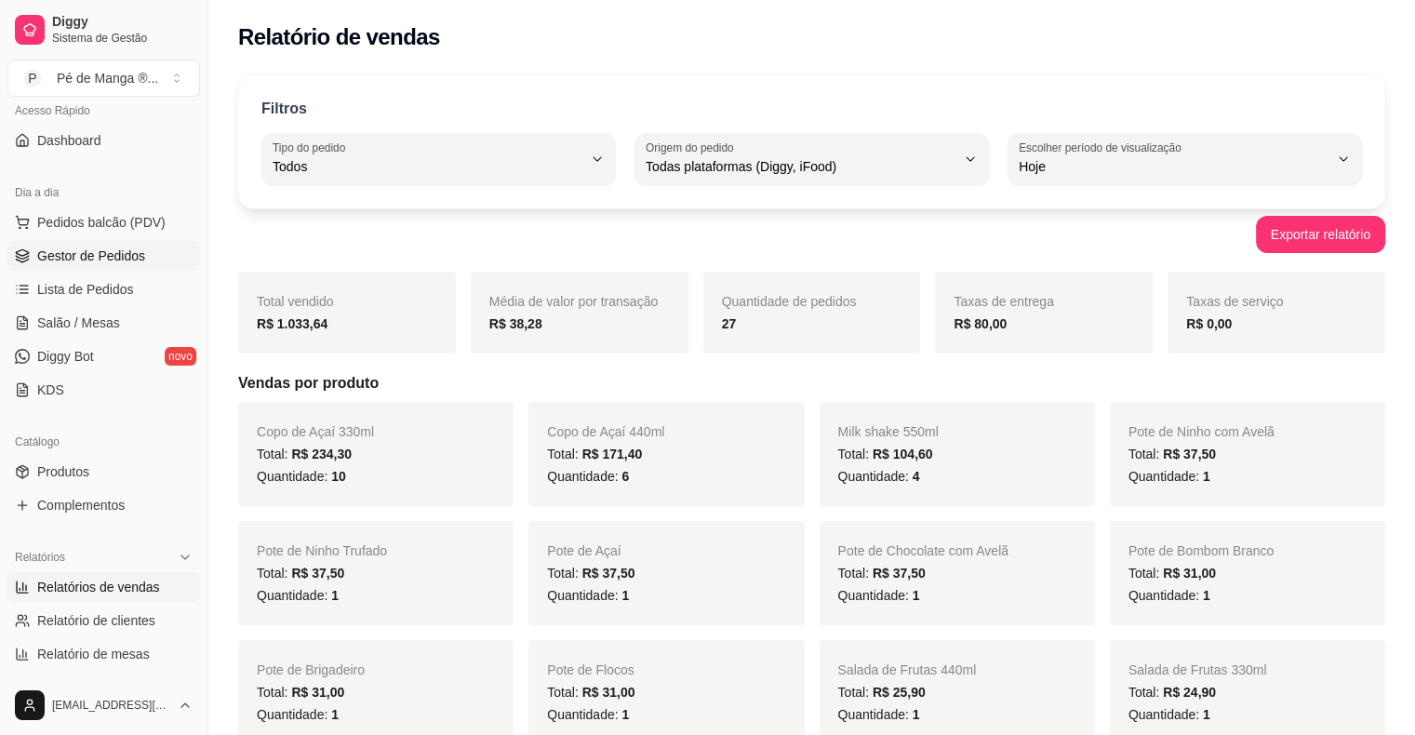
click at [82, 253] on span "Gestor de Pedidos" at bounding box center [91, 256] width 108 height 19
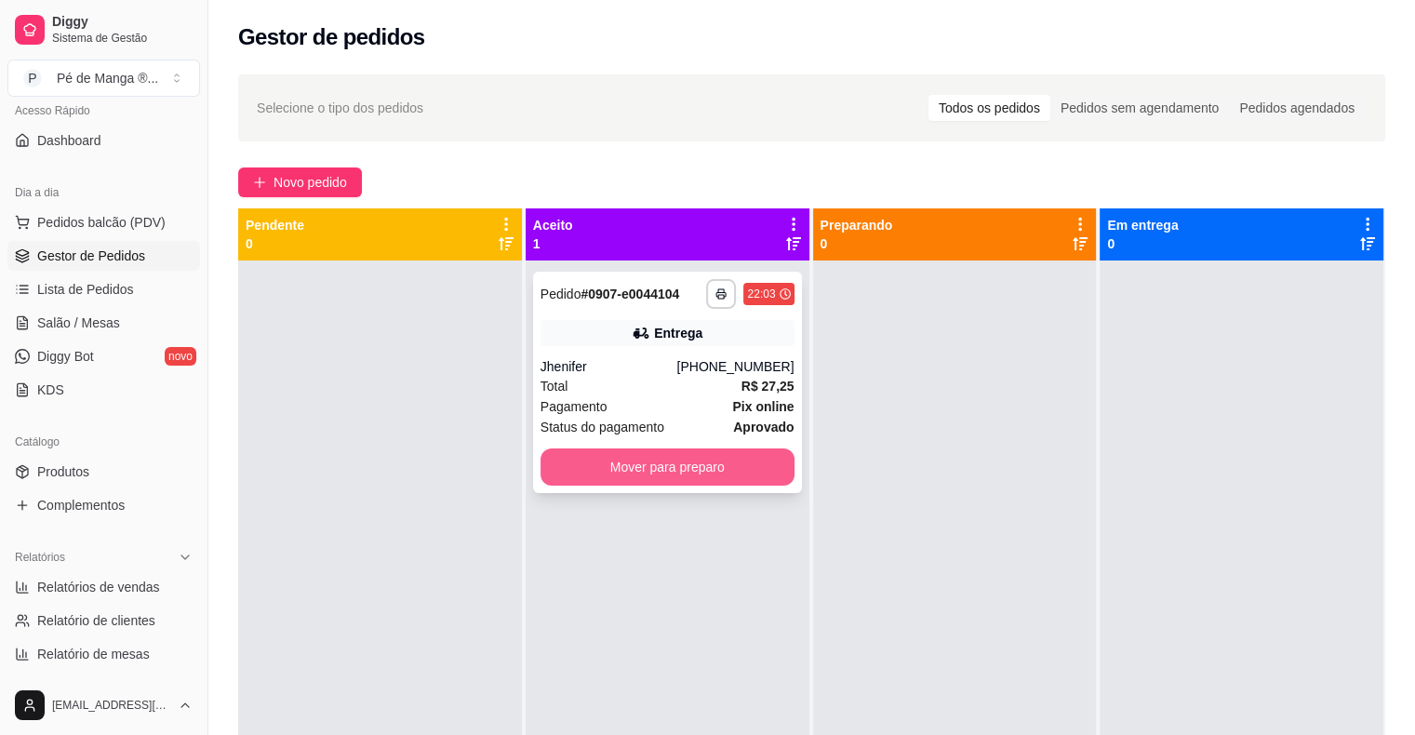
click at [638, 472] on button "Mover para preparo" at bounding box center [668, 466] width 254 height 37
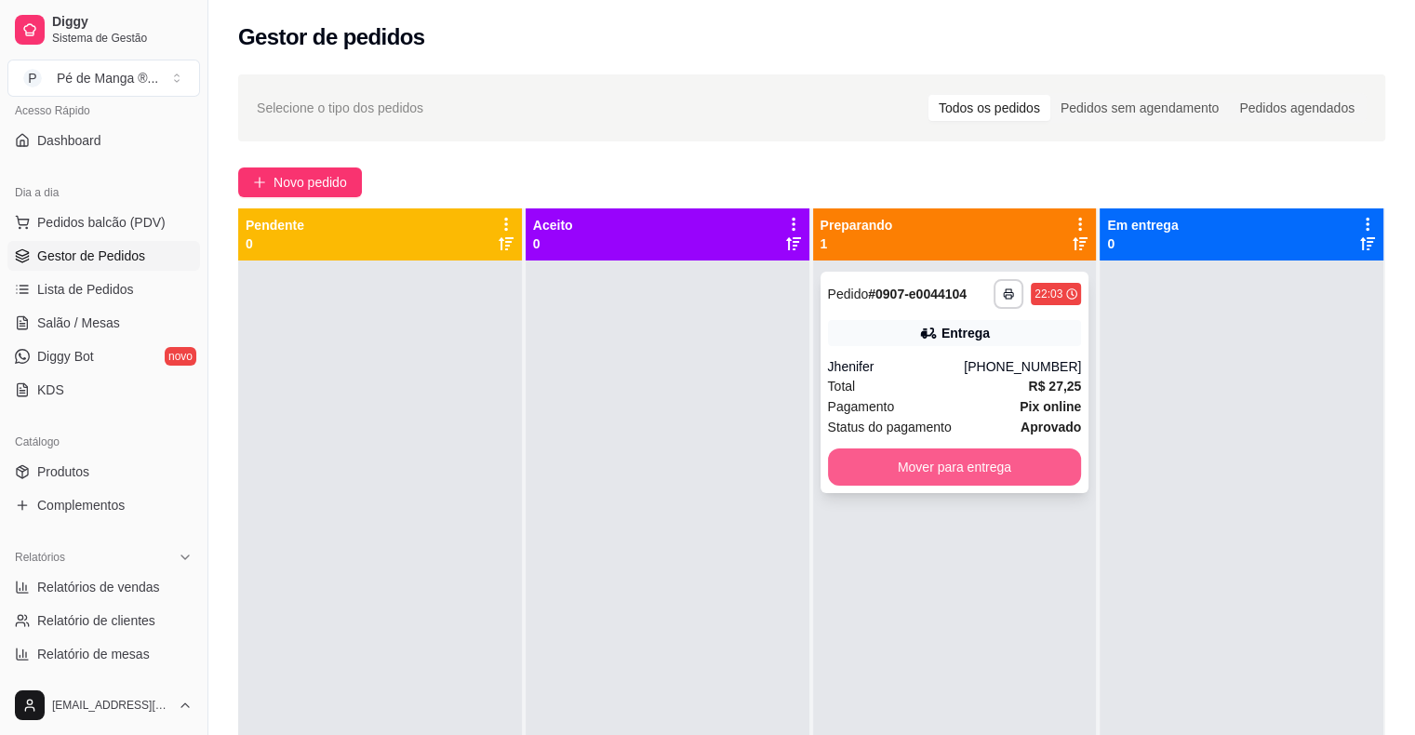
click at [891, 456] on button "Mover para entrega" at bounding box center [955, 466] width 254 height 37
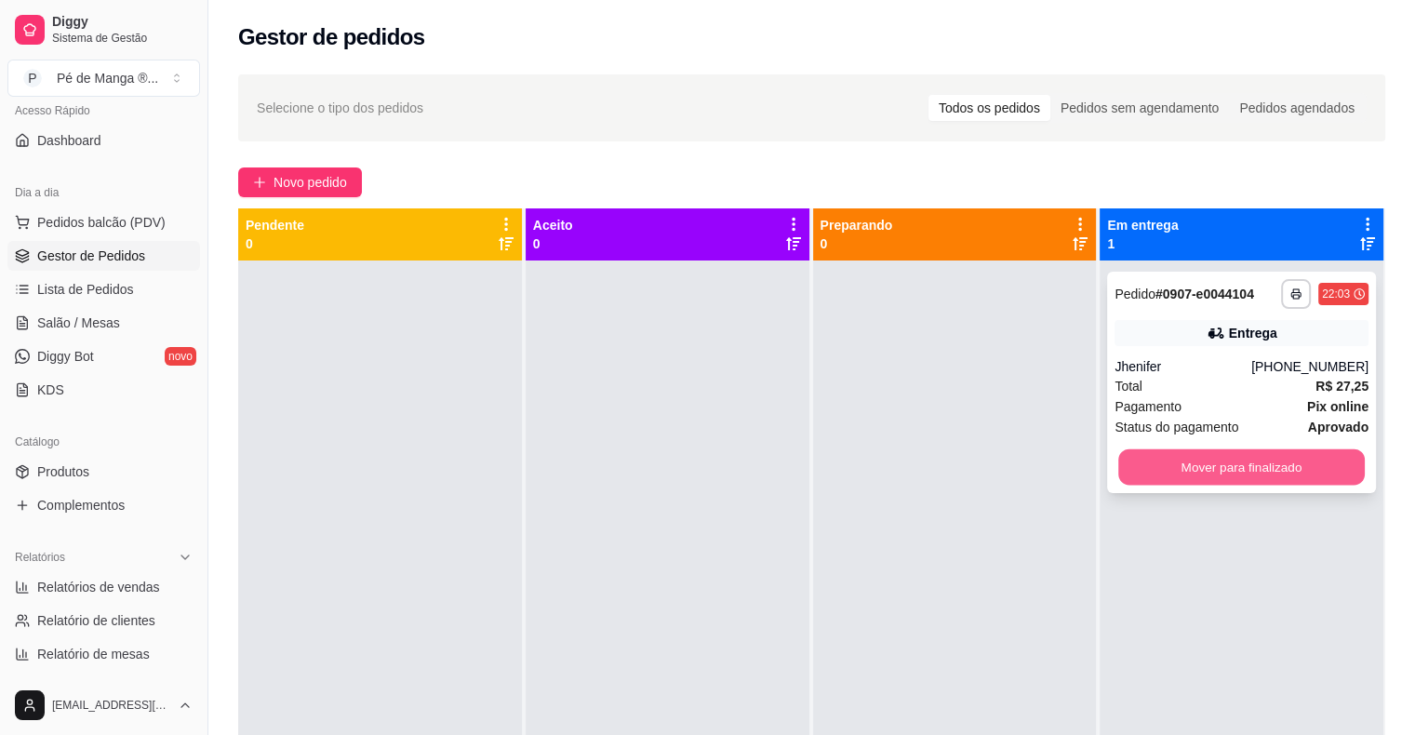
click at [1236, 469] on button "Mover para finalizado" at bounding box center [1241, 467] width 247 height 36
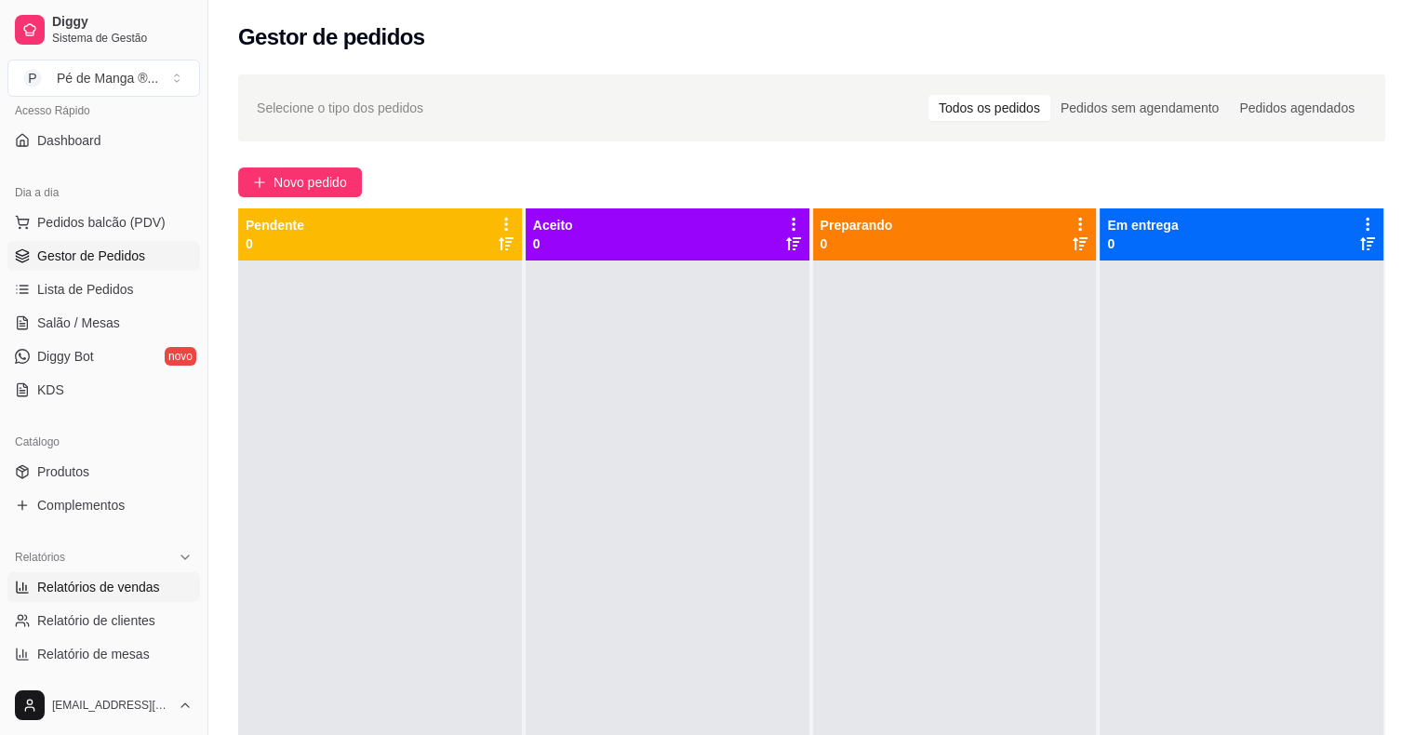
click at [138, 574] on link "Relatórios de vendas" at bounding box center [103, 587] width 193 height 30
select select "ALL"
select select "0"
